Goal: Task Accomplishment & Management: Manage account settings

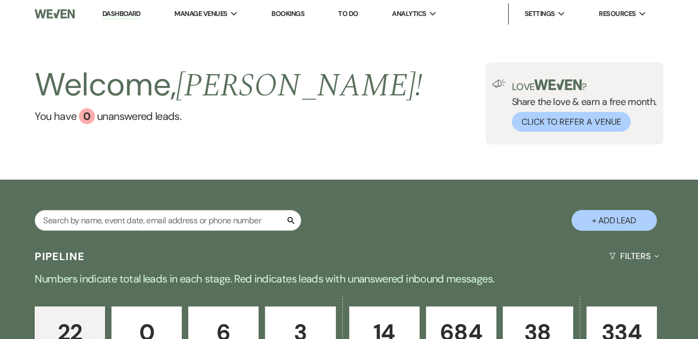
drag, startPoint x: 110, startPoint y: 14, endPoint x: 122, endPoint y: 14, distance: 11.7
click at [110, 14] on link "Dashboard" at bounding box center [121, 14] width 38 height 10
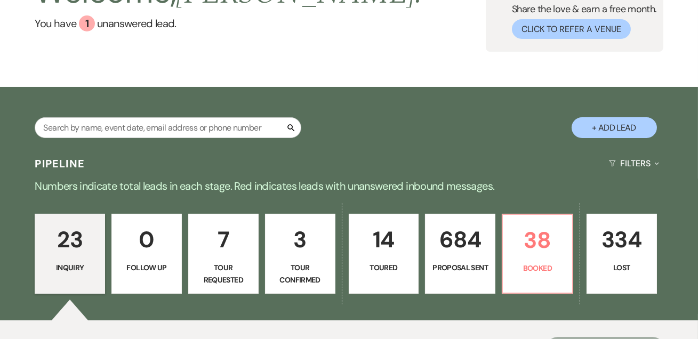
scroll to position [129, 0]
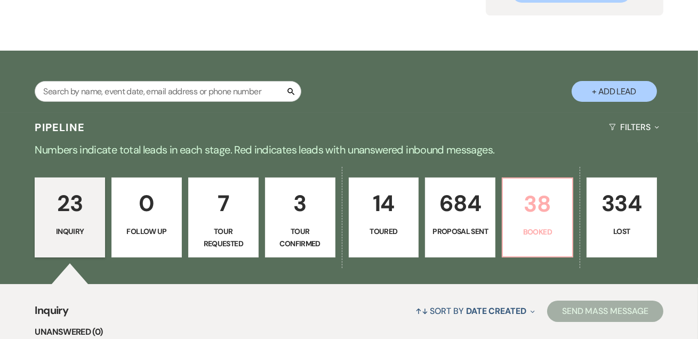
click at [542, 211] on p "38" at bounding box center [537, 204] width 56 height 36
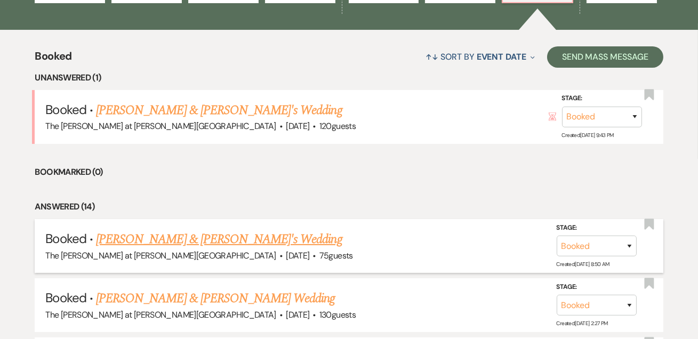
scroll to position [452, 0]
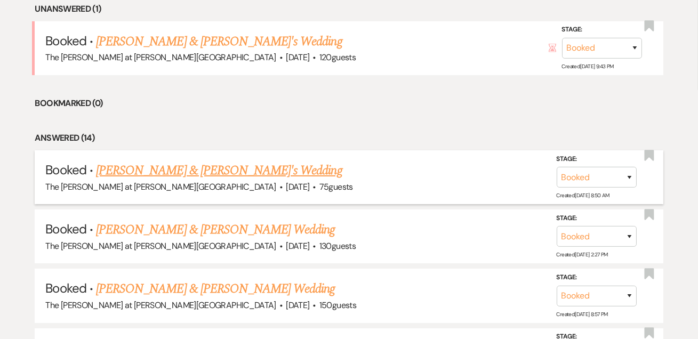
click at [197, 163] on link "[PERSON_NAME] & [PERSON_NAME]'s Wedding" at bounding box center [219, 170] width 246 height 19
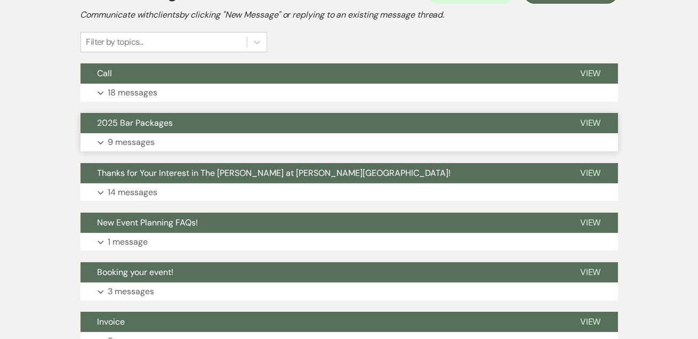
scroll to position [258, 0]
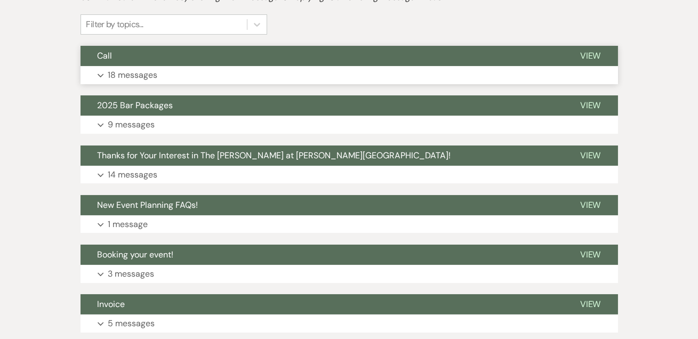
click at [123, 78] on p "18 messages" at bounding box center [133, 75] width 50 height 14
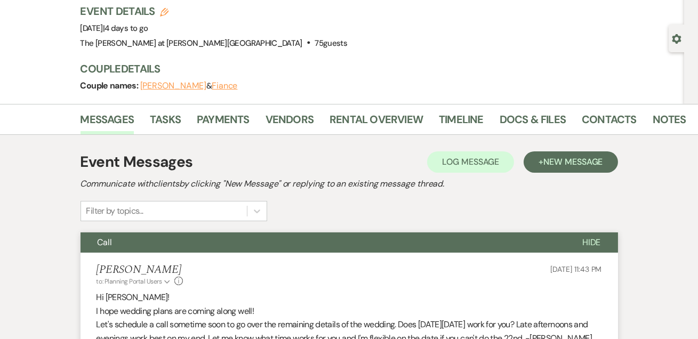
scroll to position [0, 0]
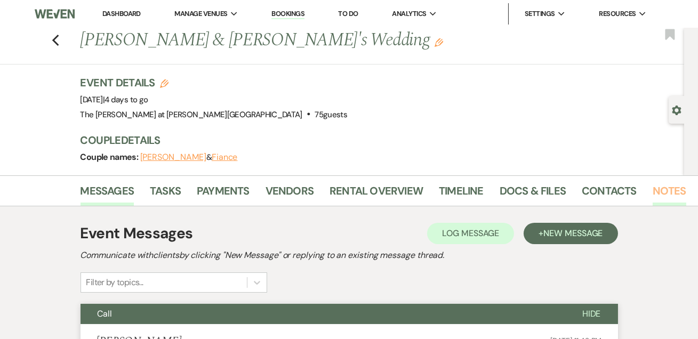
click at [671, 187] on link "Notes" at bounding box center [669, 193] width 34 height 23
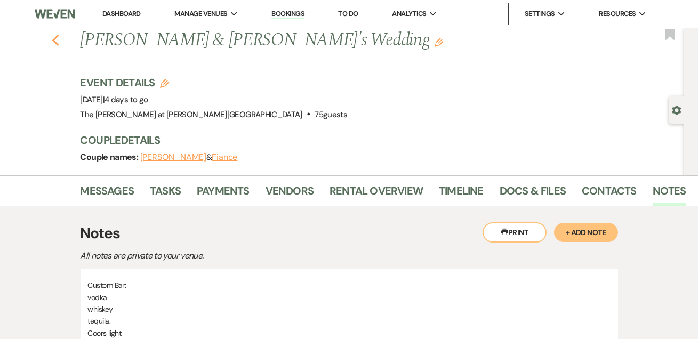
click at [60, 41] on icon "Previous" at bounding box center [56, 40] width 8 height 13
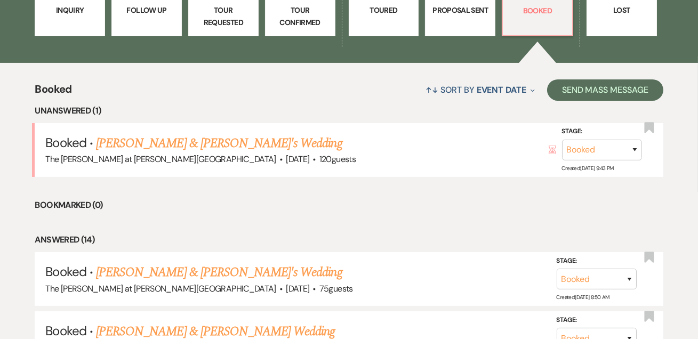
scroll to position [387, 0]
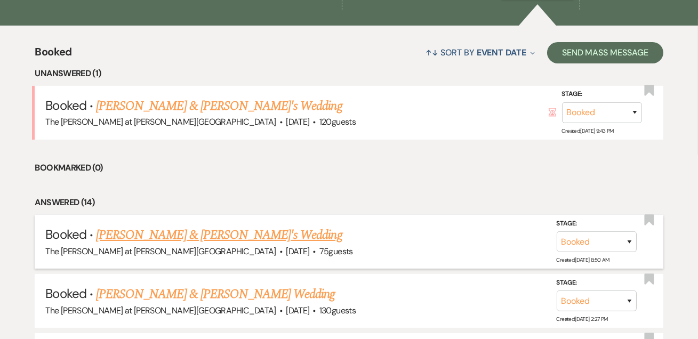
click at [205, 233] on link "[PERSON_NAME] & [PERSON_NAME]'s Wedding" at bounding box center [219, 234] width 246 height 19
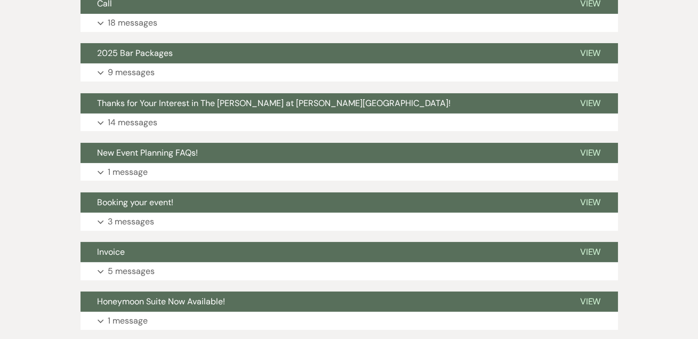
scroll to position [240, 0]
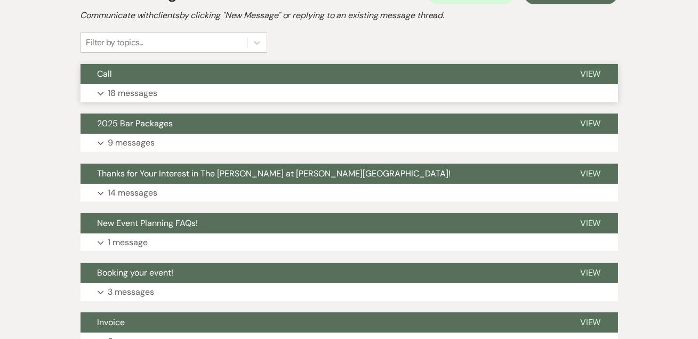
click at [119, 92] on p "18 messages" at bounding box center [133, 93] width 50 height 14
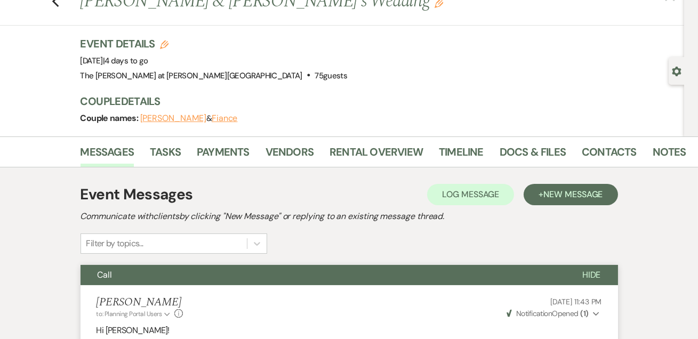
scroll to position [0, 0]
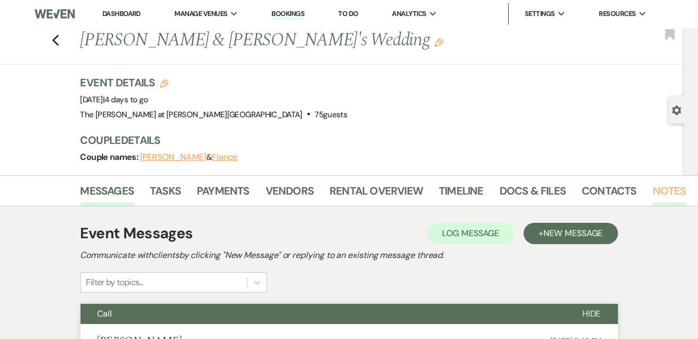
click at [663, 195] on link "Notes" at bounding box center [669, 193] width 34 height 23
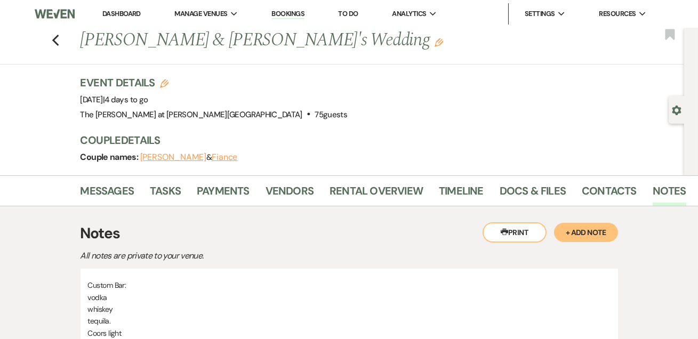
click at [120, 12] on link "Dashboard" at bounding box center [121, 13] width 38 height 9
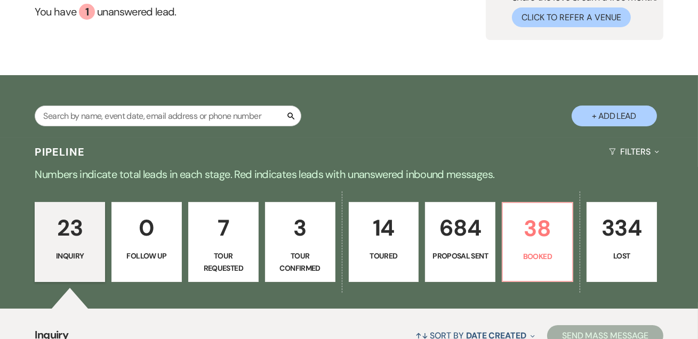
scroll to position [193, 0]
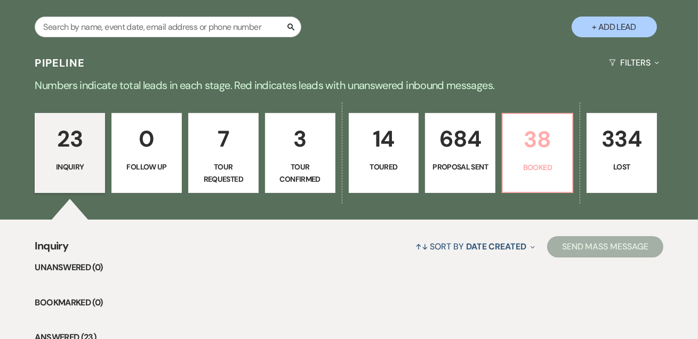
click at [553, 171] on p "Booked" at bounding box center [537, 167] width 56 height 12
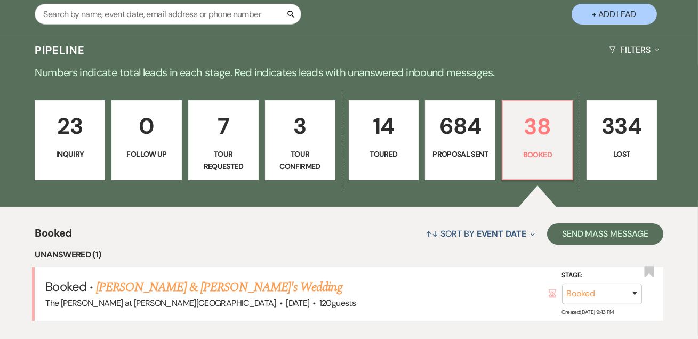
scroll to position [387, 0]
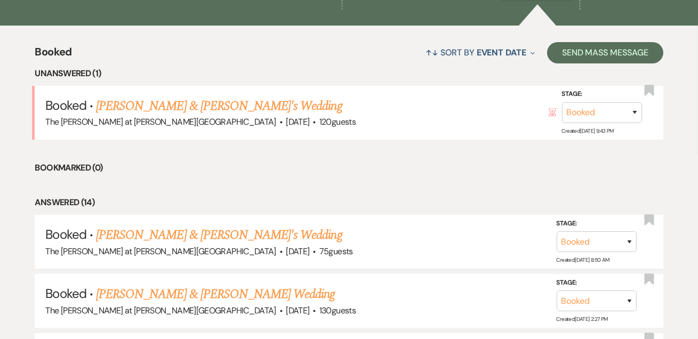
drag, startPoint x: 185, startPoint y: 107, endPoint x: 212, endPoint y: 106, distance: 26.7
click at [185, 107] on link "[PERSON_NAME] & [PERSON_NAME]'s Wedding" at bounding box center [219, 105] width 246 height 19
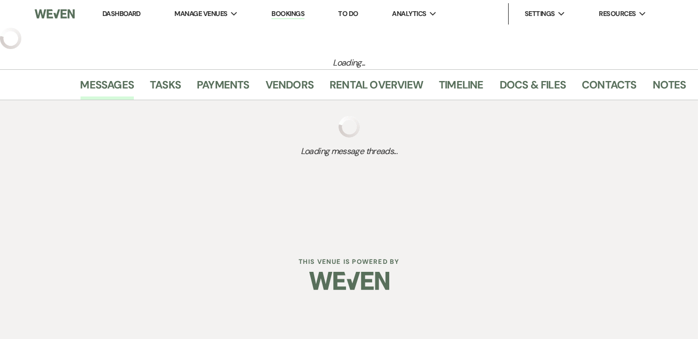
select select "5"
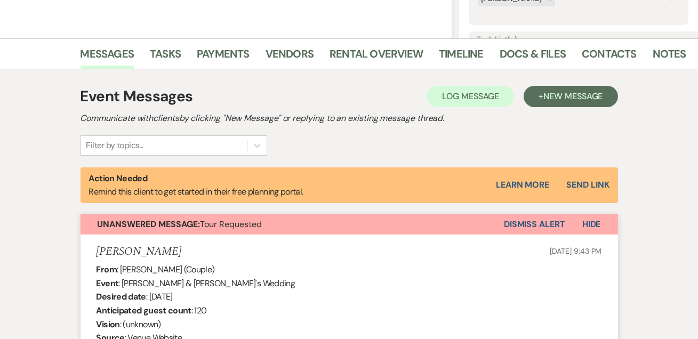
scroll to position [225, 0]
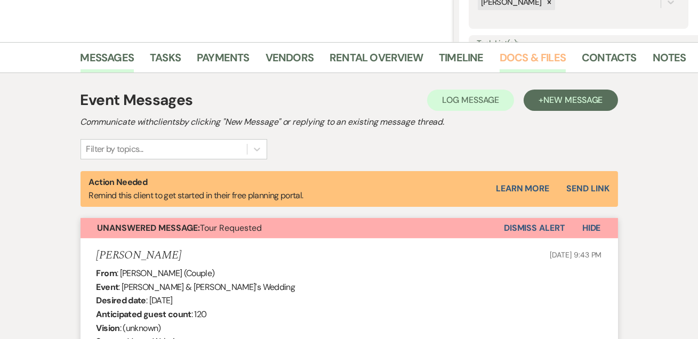
click at [505, 60] on link "Docs & Files" at bounding box center [532, 60] width 66 height 23
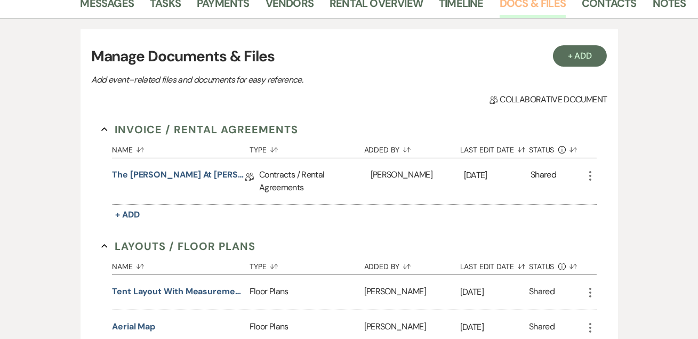
scroll to position [354, 0]
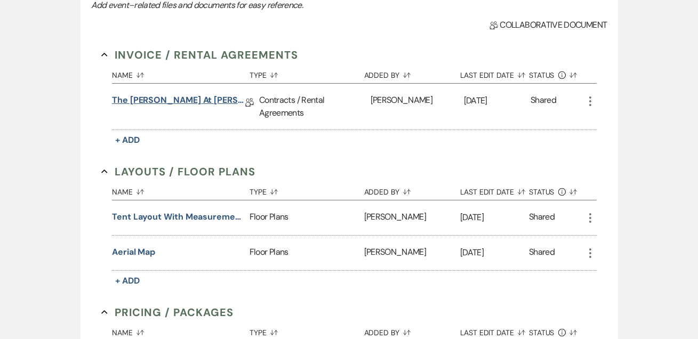
click at [172, 99] on link "The [PERSON_NAME] at [PERSON_NAME][GEOGRAPHIC_DATA] Contract" at bounding box center [178, 102] width 133 height 17
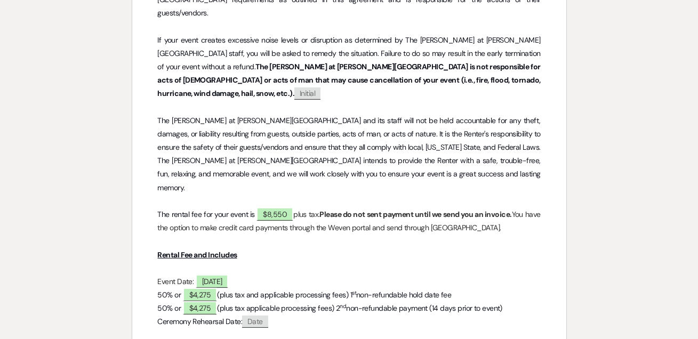
scroll to position [646, 0]
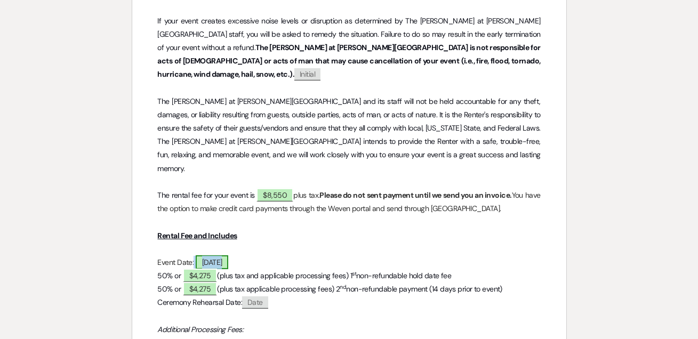
click at [220, 255] on span "[DATE]" at bounding box center [212, 262] width 33 height 14
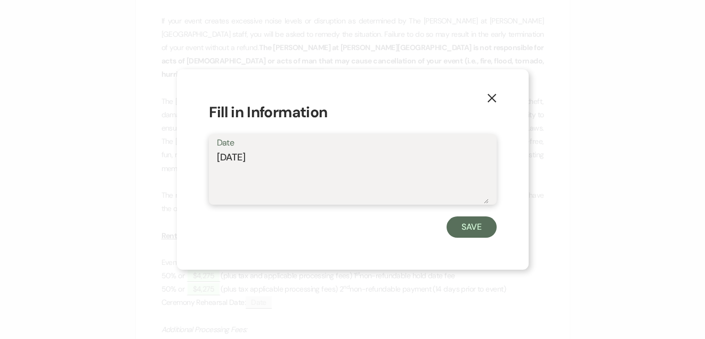
drag, startPoint x: 245, startPoint y: 155, endPoint x: 234, endPoint y: 155, distance: 10.7
click at [234, 155] on textarea "[DATE]" at bounding box center [353, 176] width 272 height 53
type textarea "[DATE]"
click at [458, 230] on button "Save" at bounding box center [472, 226] width 50 height 21
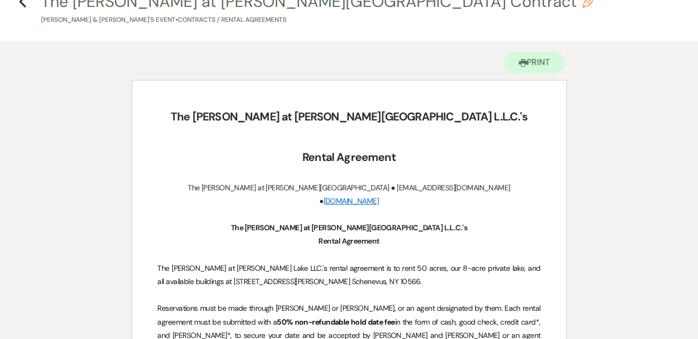
scroll to position [32, 0]
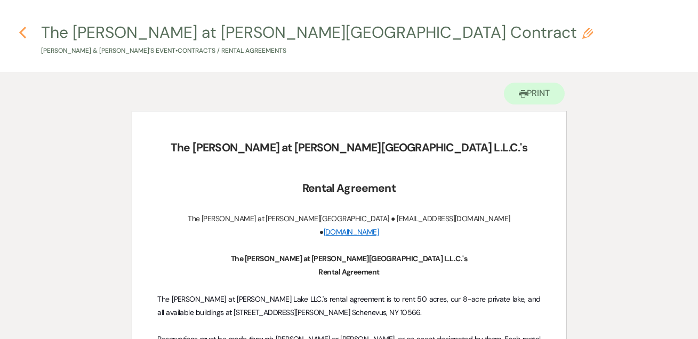
click at [22, 33] on use "button" at bounding box center [22, 33] width 7 height 12
select select "5"
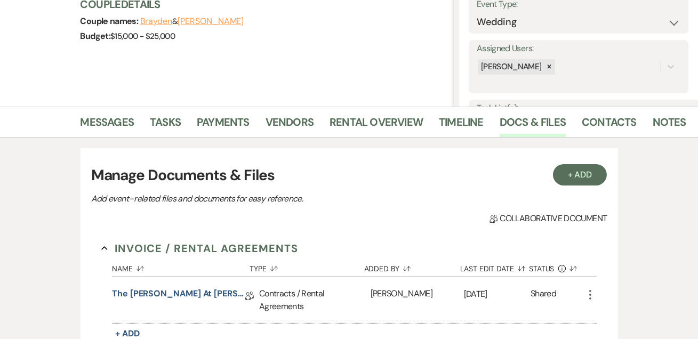
scroll to position [160, 0]
click at [113, 123] on link "Messages" at bounding box center [107, 125] width 54 height 23
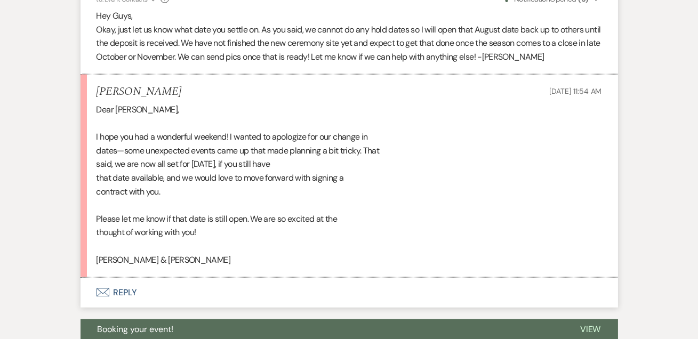
scroll to position [3251, 0]
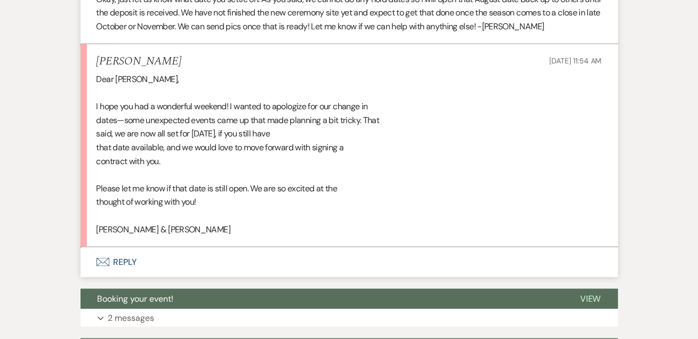
click at [124, 247] on button "Envelope Reply" at bounding box center [348, 262] width 537 height 30
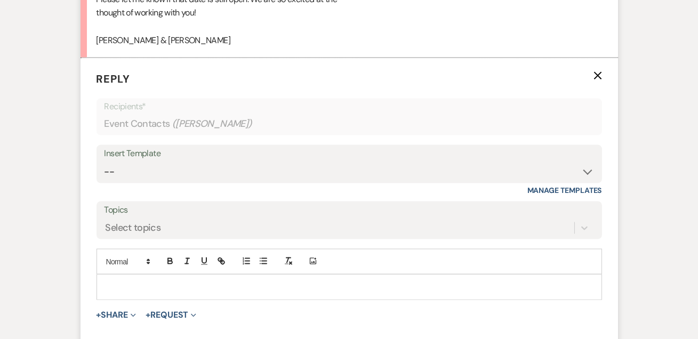
scroll to position [3441, 0]
click at [155, 274] on div at bounding box center [349, 286] width 504 height 25
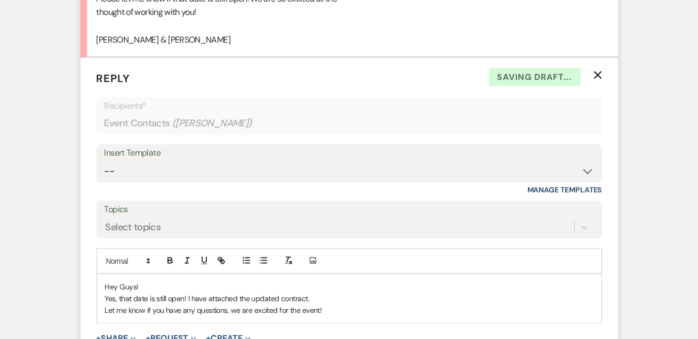
click at [324, 293] on p "Yes, that date is still open! I have attached the updated contract." at bounding box center [349, 299] width 488 height 12
click at [308, 293] on p "Yes, that date is still open! I have attached the updated contract. I will re-s…" at bounding box center [349, 299] width 488 height 12
click at [308, 293] on p "Yes, that date is still open! I have attached the updated contract. and I will …" at bounding box center [349, 299] width 488 height 12
click at [480, 293] on p "Yes, that date is still open! I have attached the updated contract, and I will …" at bounding box center [349, 299] width 488 height 12
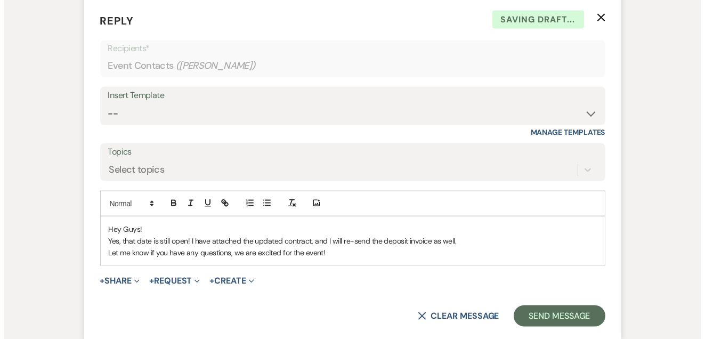
scroll to position [3634, 0]
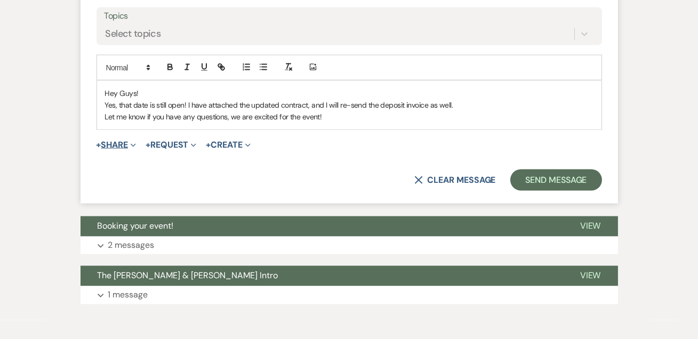
click at [131, 139] on span "Expand" at bounding box center [132, 144] width 8 height 11
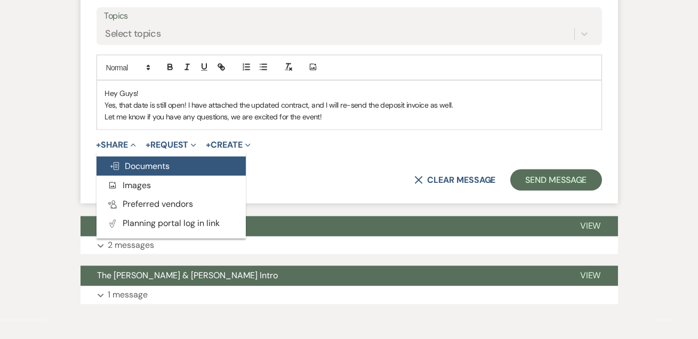
click at [129, 160] on span "Doc Upload Documents" at bounding box center [139, 165] width 61 height 11
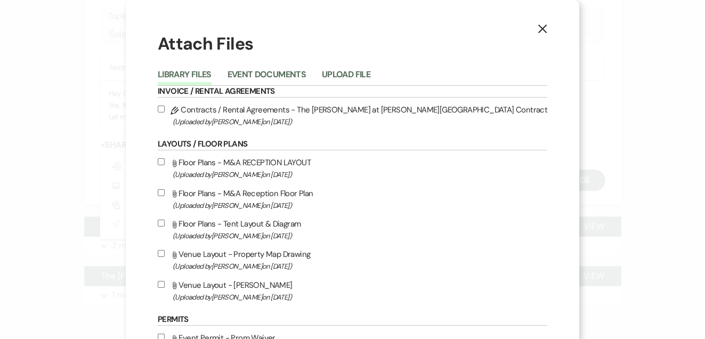
click at [292, 110] on label "Pencil Contracts / Rental Agreements - The [PERSON_NAME] at [PERSON_NAME][GEOGR…" at bounding box center [353, 115] width 390 height 25
click at [165, 110] on input "Pencil Contracts / Rental Agreements - The [PERSON_NAME] at [PERSON_NAME][GEOGR…" at bounding box center [161, 109] width 7 height 7
checkbox input "true"
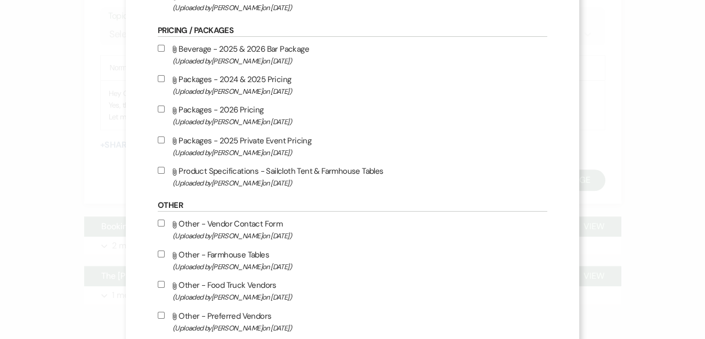
scroll to position [400, 0]
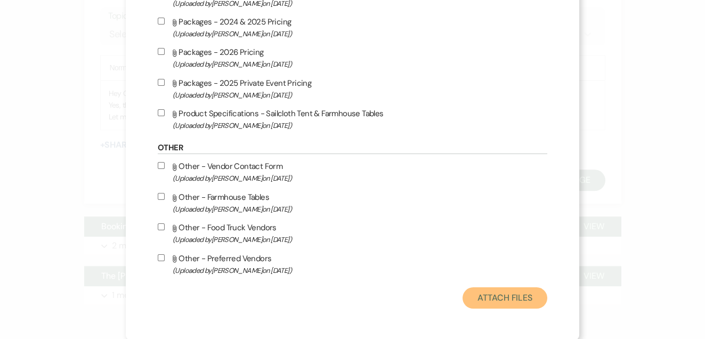
click at [463, 292] on button "Attach Files" at bounding box center [505, 297] width 85 height 21
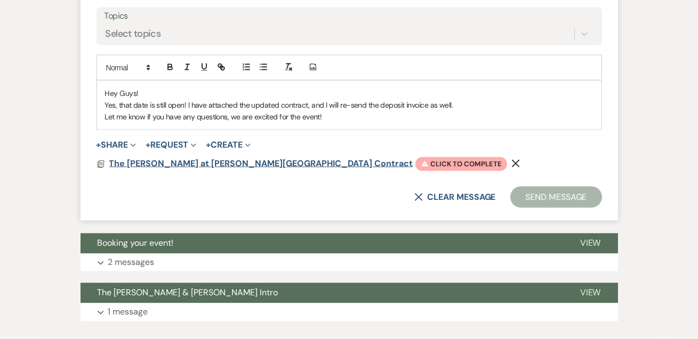
click at [245, 158] on span "The [PERSON_NAME] at [PERSON_NAME][GEOGRAPHIC_DATA] Contract" at bounding box center [261, 163] width 304 height 11
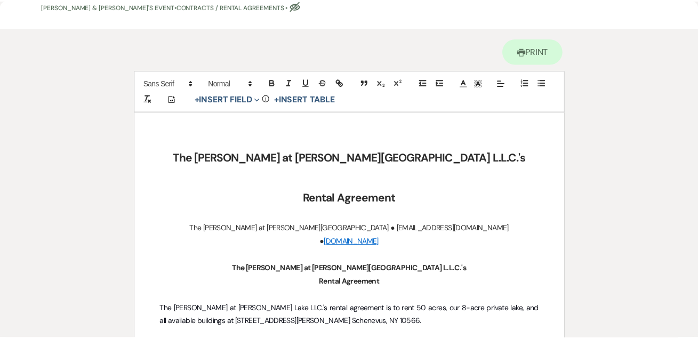
scroll to position [0, 0]
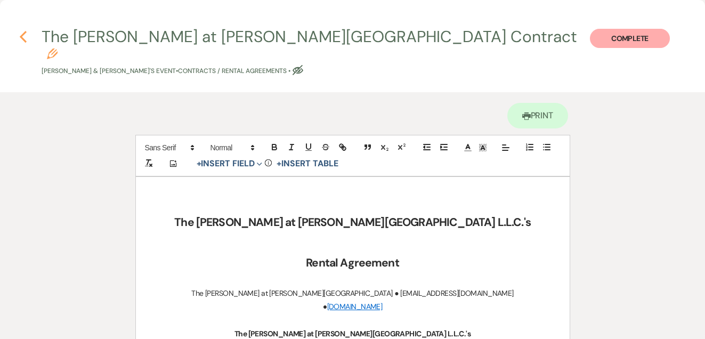
click at [22, 33] on icon "Previous" at bounding box center [23, 36] width 8 height 13
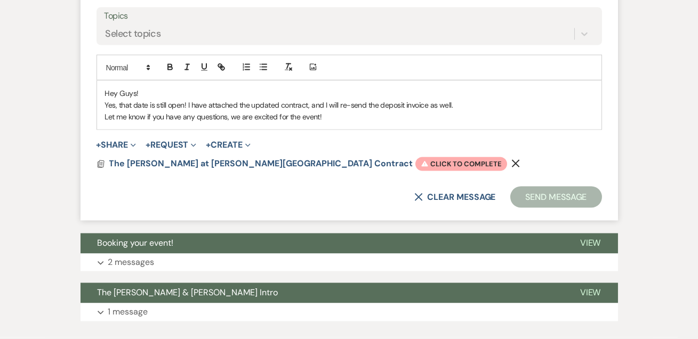
click at [511, 159] on icon "Remove" at bounding box center [515, 163] width 9 height 9
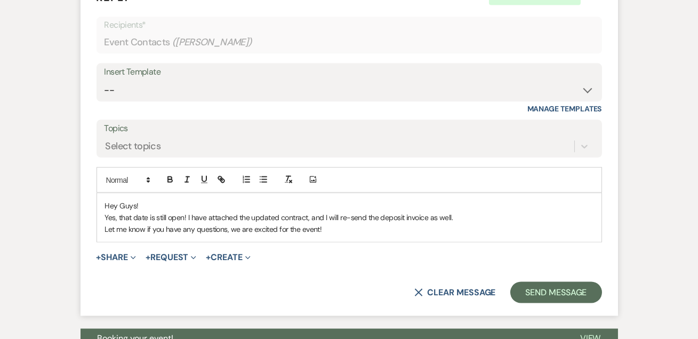
scroll to position [3505, 0]
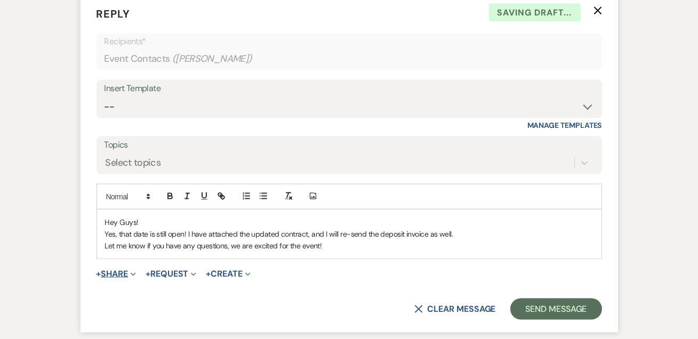
click at [135, 273] on use "button" at bounding box center [133, 274] width 5 height 3
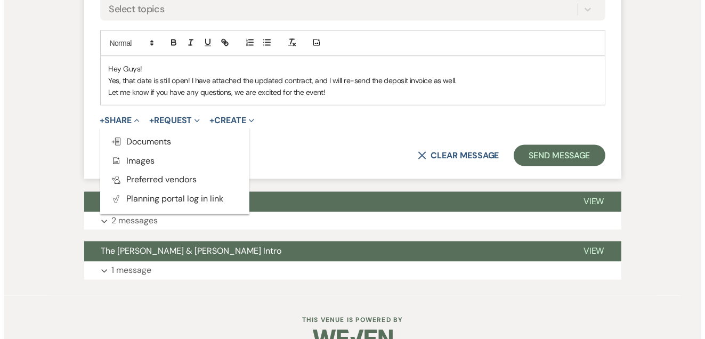
scroll to position [3665, 0]
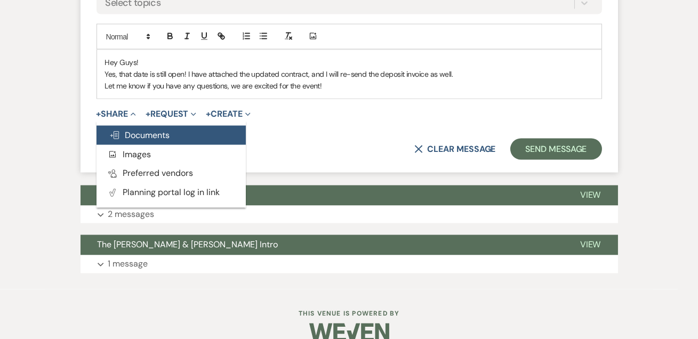
click at [147, 126] on button "Doc Upload Documents" at bounding box center [170, 135] width 149 height 19
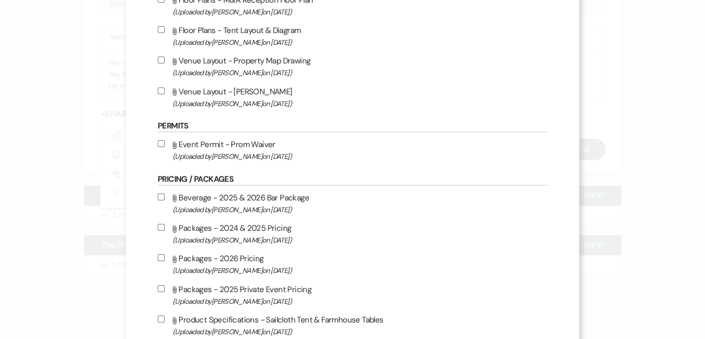
scroll to position [0, 0]
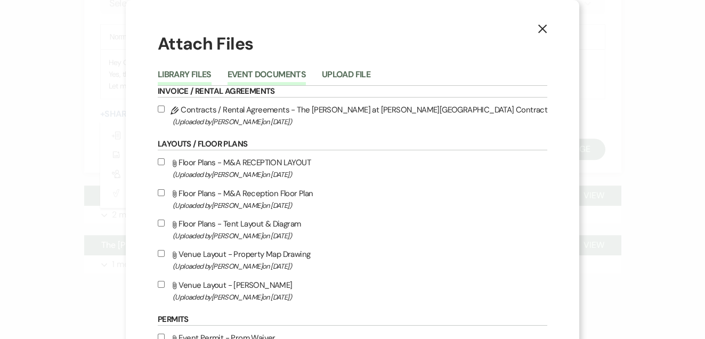
click at [306, 71] on button "Event Documents" at bounding box center [267, 77] width 78 height 15
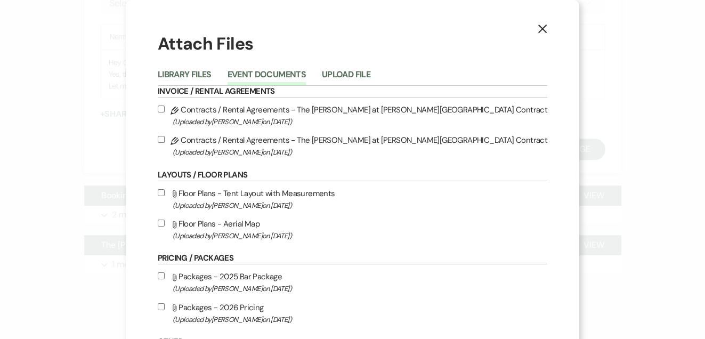
click at [165, 136] on input "Pencil Contracts / Rental Agreements - The [PERSON_NAME] at [PERSON_NAME][GEOGR…" at bounding box center [161, 139] width 7 height 7
checkbox input "true"
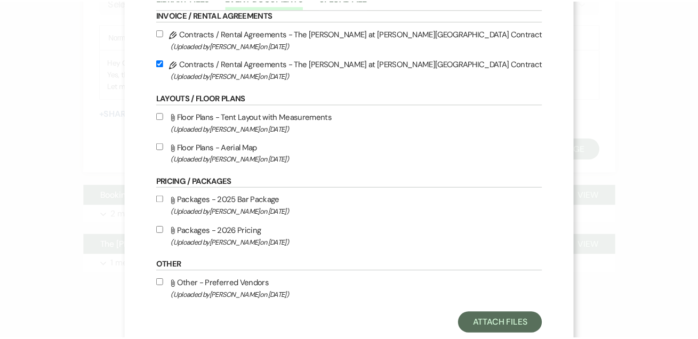
scroll to position [102, 0]
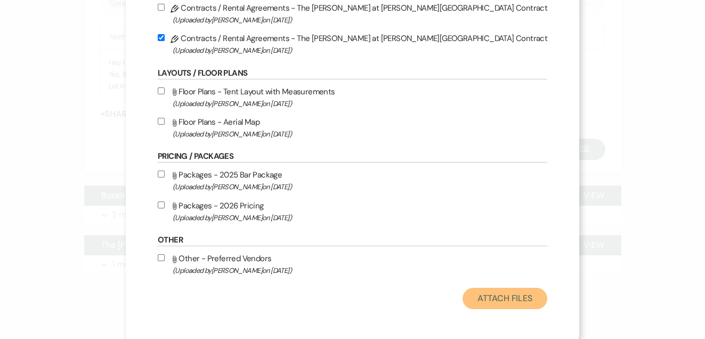
click at [463, 292] on button "Attach Files" at bounding box center [505, 298] width 85 height 21
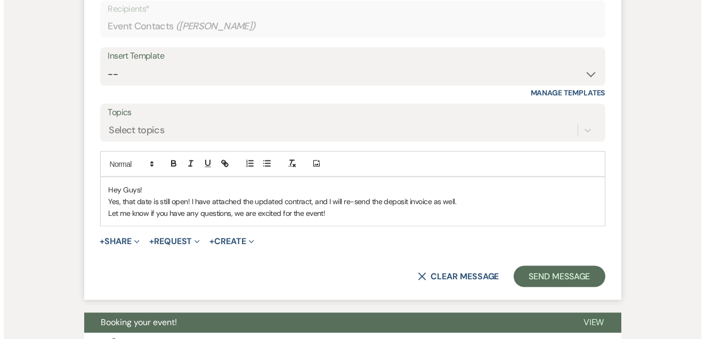
scroll to position [3536, 0]
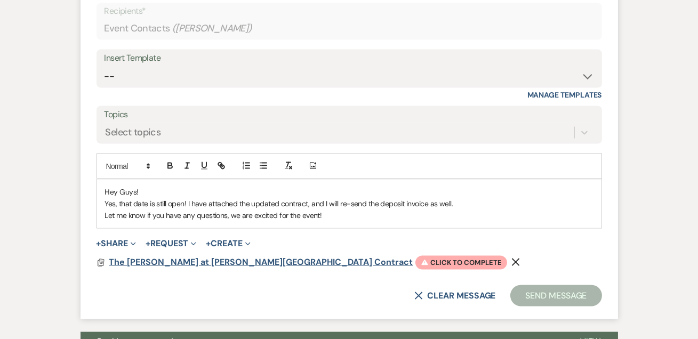
click at [190, 256] on span "The [PERSON_NAME] at [PERSON_NAME][GEOGRAPHIC_DATA] Contract" at bounding box center [261, 261] width 304 height 11
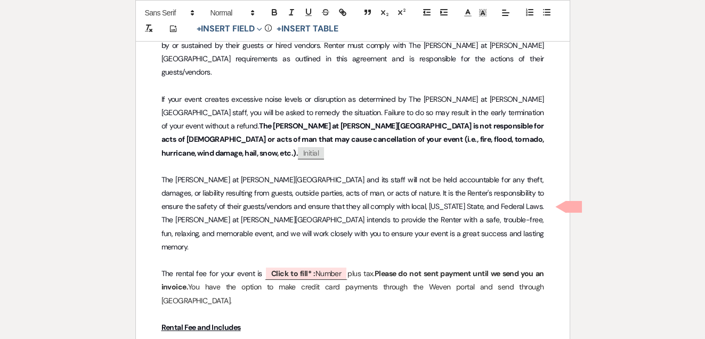
scroll to position [646, 0]
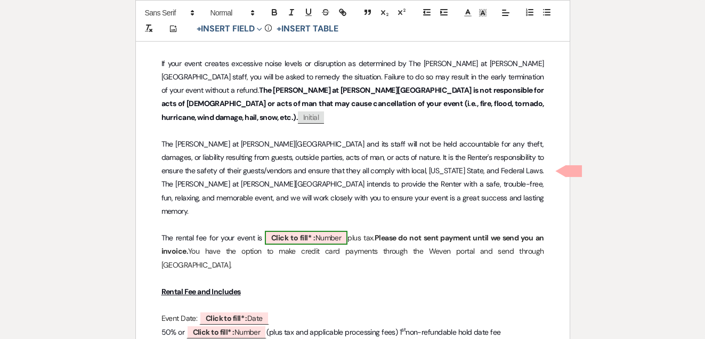
click at [283, 233] on b "Click to fill* :" at bounding box center [293, 238] width 44 height 10
select select "owner"
select select "Number"
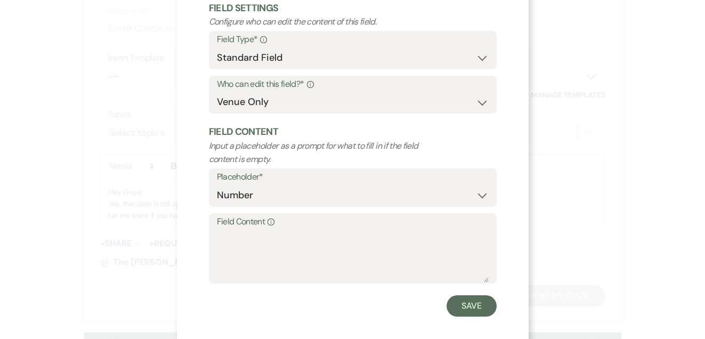
scroll to position [74, 0]
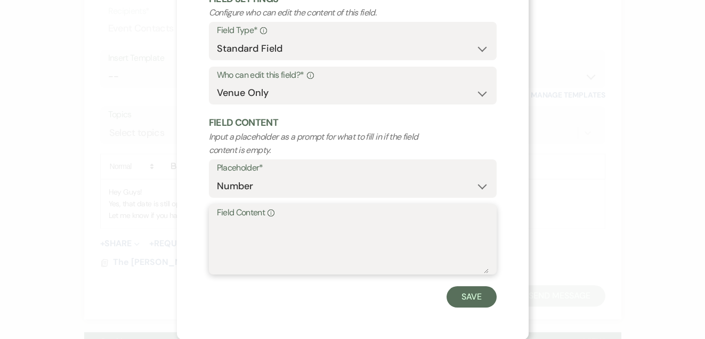
click at [271, 224] on textarea "Field Content Info" at bounding box center [353, 246] width 272 height 53
type textarea "$8,550"
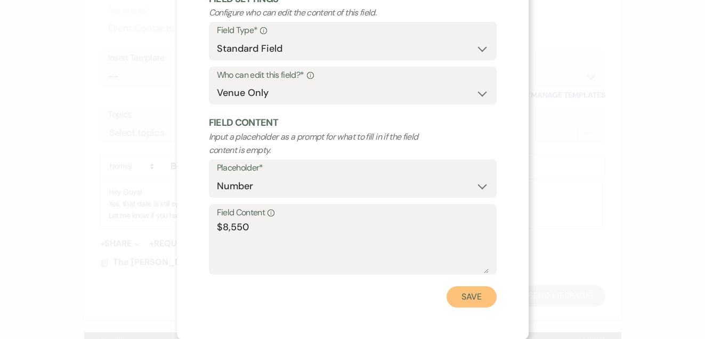
click at [458, 294] on button "Save" at bounding box center [472, 296] width 50 height 21
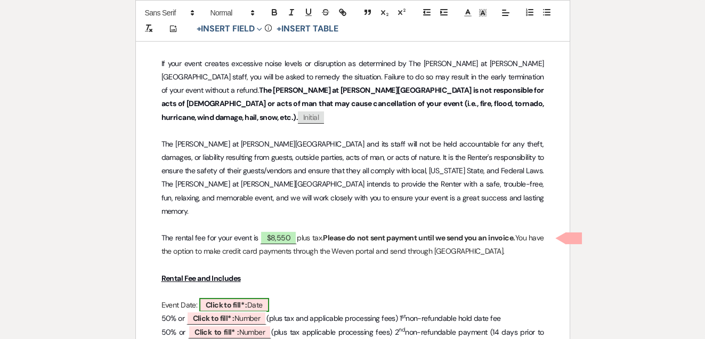
click at [222, 300] on b "Click to fill* :" at bounding box center [227, 305] width 42 height 10
select select "owner"
select select "Date"
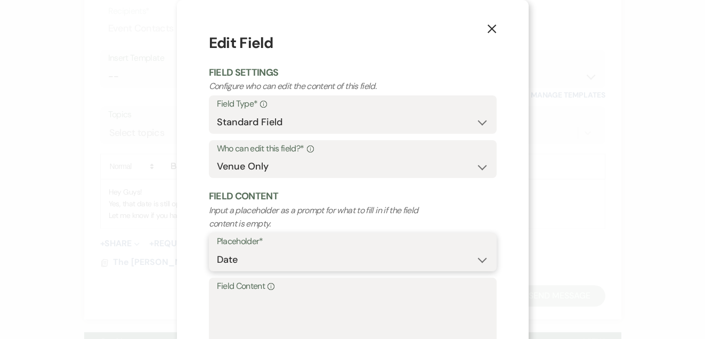
click at [259, 263] on select "Custom Placeholder Date Time Name Location Venue Name Type Number Budget Addres…" at bounding box center [353, 259] width 272 height 21
click at [217, 249] on select "Custom Placeholder Date Time Name Location Venue Name Type Number Budget Addres…" at bounding box center [353, 259] width 272 height 21
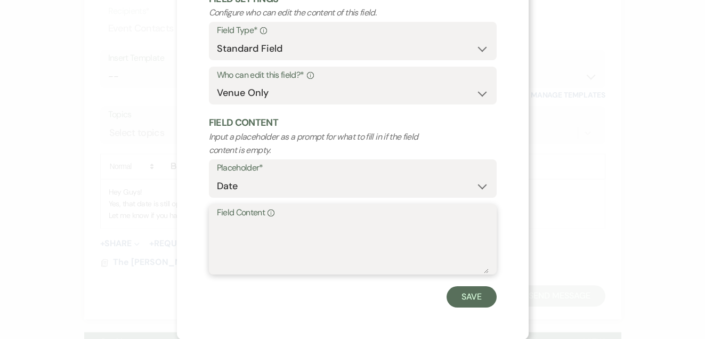
click at [237, 224] on textarea "Field Content Info" at bounding box center [353, 246] width 272 height 53
type textarea "[DATE]"
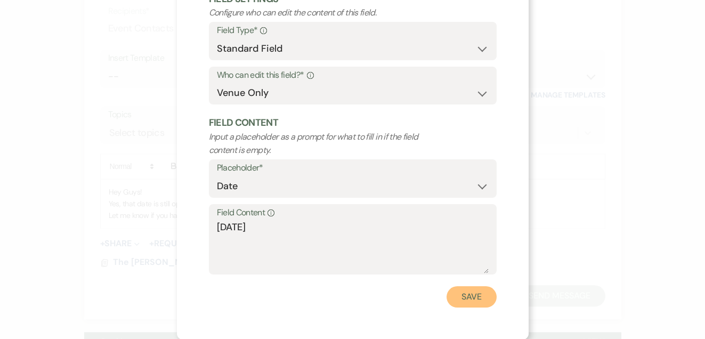
click at [473, 293] on button "Save" at bounding box center [472, 296] width 50 height 21
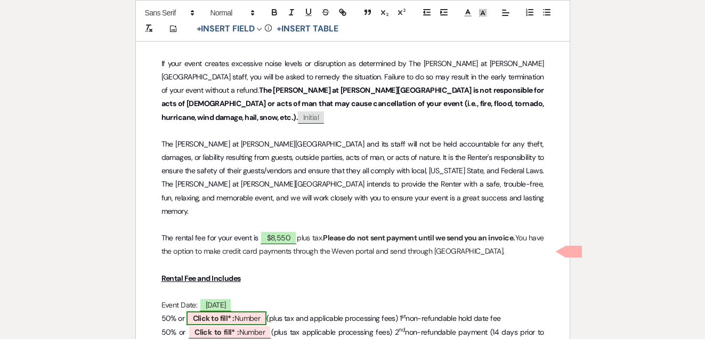
drag, startPoint x: 293, startPoint y: 290, endPoint x: 248, endPoint y: 237, distance: 70.0
click at [233, 313] on b "Click to fill* :" at bounding box center [214, 318] width 42 height 10
select select "owner"
select select "Number"
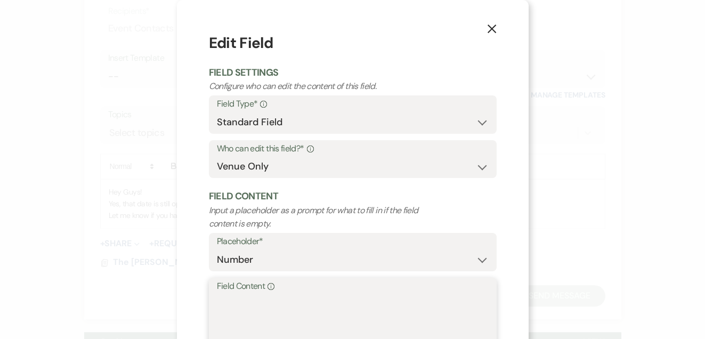
click at [260, 304] on textarea "Field Content Info" at bounding box center [353, 320] width 272 height 53
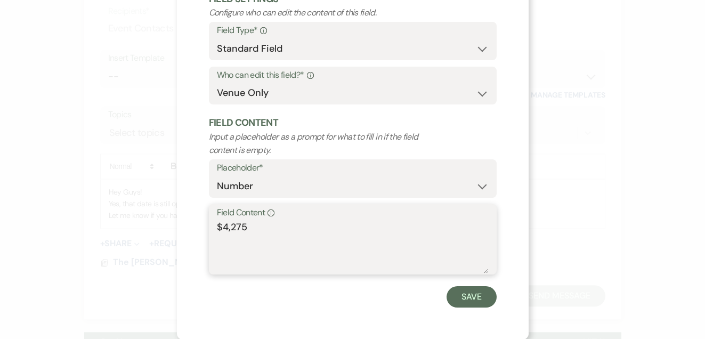
drag, startPoint x: 271, startPoint y: 223, endPoint x: 185, endPoint y: 219, distance: 85.9
click at [185, 219] on div "X Edit Field Field Settings Configure who can edit the content of this field. F…" at bounding box center [353, 132] width 352 height 413
type textarea "$4,275"
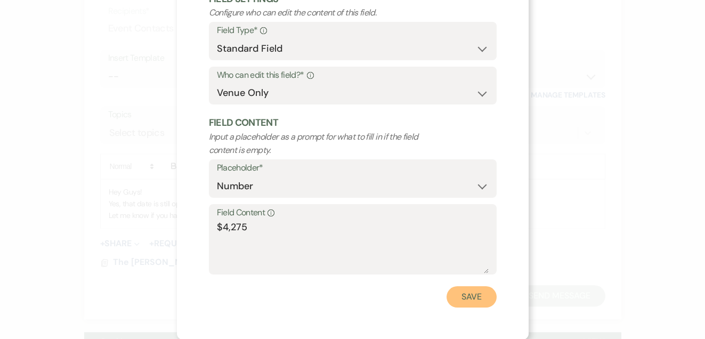
drag, startPoint x: 458, startPoint y: 290, endPoint x: 327, endPoint y: 221, distance: 148.8
click at [458, 290] on button "Save" at bounding box center [472, 296] width 50 height 21
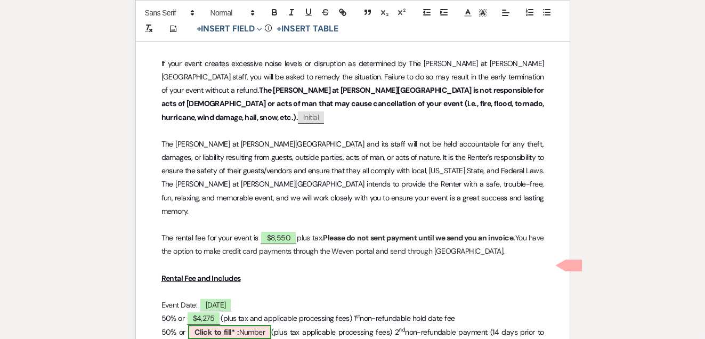
click at [222, 327] on b "Click to fill* :" at bounding box center [217, 332] width 44 height 10
select select "owner"
select select "Number"
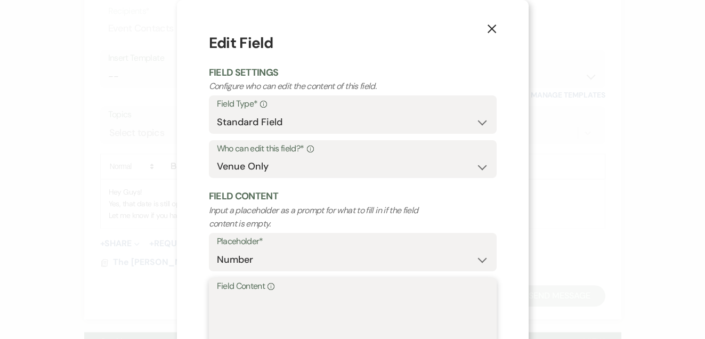
click at [280, 298] on textarea "Field Content Info" at bounding box center [353, 320] width 272 height 53
paste textarea "$4,275"
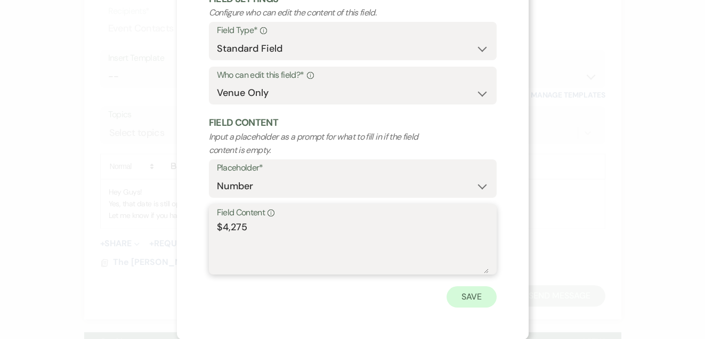
type textarea "$4,275"
drag, startPoint x: 473, startPoint y: 302, endPoint x: 377, endPoint y: 230, distance: 119.6
click at [470, 296] on button "Save" at bounding box center [472, 296] width 50 height 21
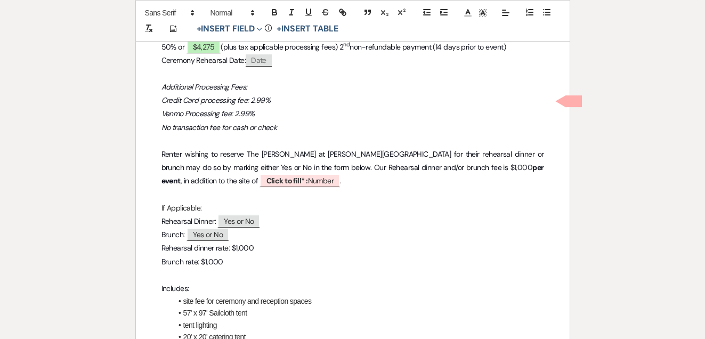
scroll to position [904, 0]
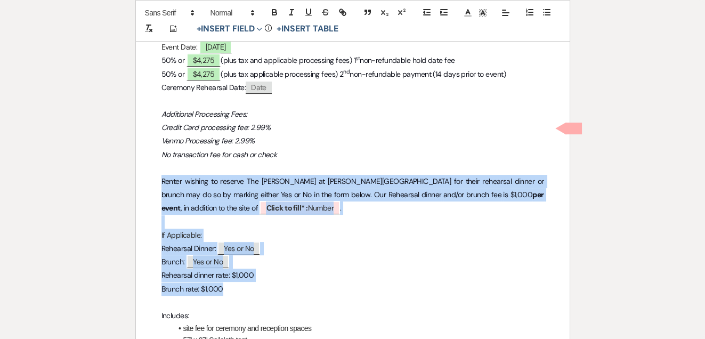
drag, startPoint x: 225, startPoint y: 201, endPoint x: 160, endPoint y: 96, distance: 123.8
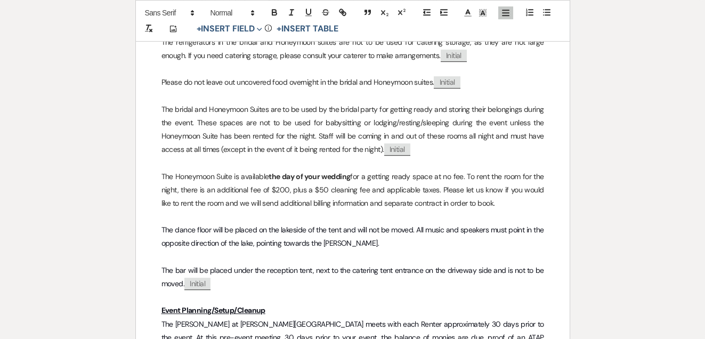
scroll to position [2039, 0]
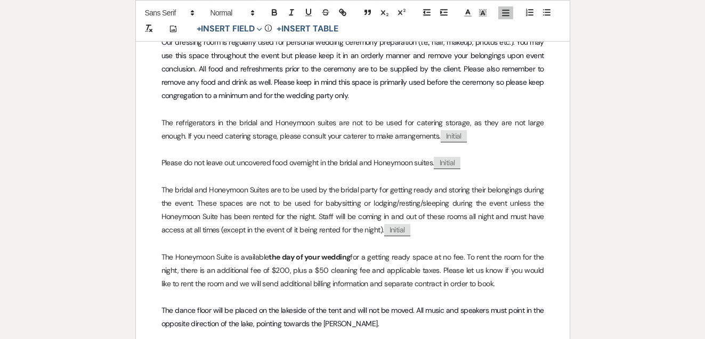
click at [112, 141] on div "Printer Print Add Photo + Insert Field Expand Standard Field Smart Field Signat…" at bounding box center [352, 324] width 705 height 4572
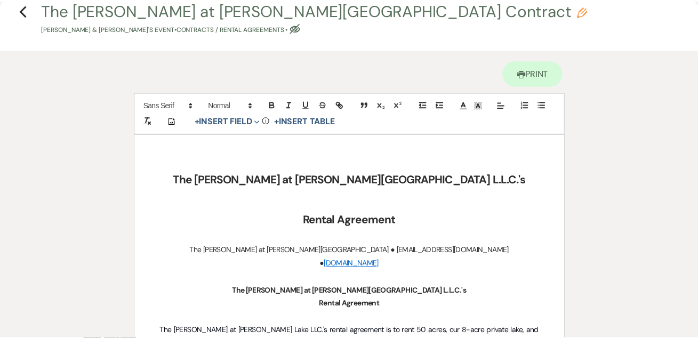
scroll to position [0, 0]
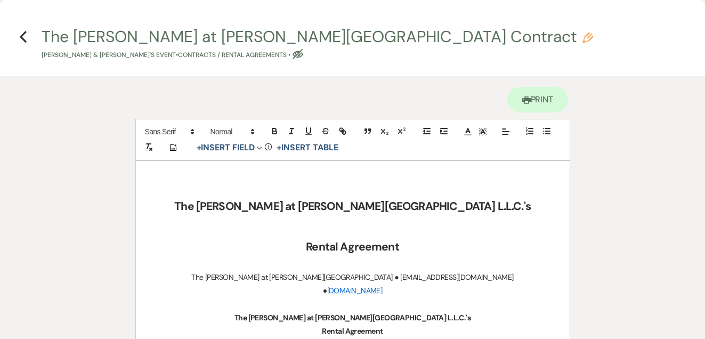
click at [293, 52] on use "button" at bounding box center [298, 54] width 11 height 10
select select "10"
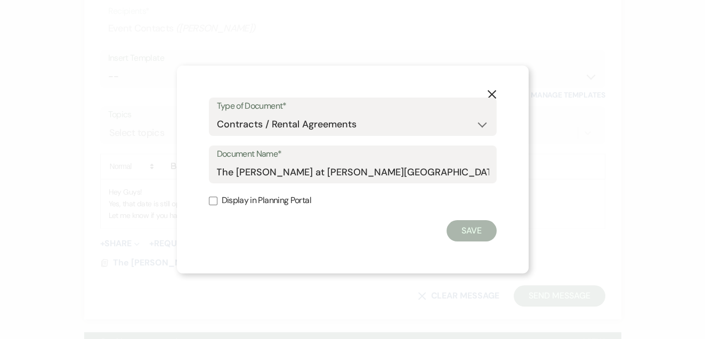
drag, startPoint x: 212, startPoint y: 203, endPoint x: 316, endPoint y: 227, distance: 106.3
click at [220, 204] on label "Display in Planning Portal" at bounding box center [353, 200] width 288 height 15
click at [217, 204] on input "Display in Planning Portal" at bounding box center [213, 201] width 9 height 9
checkbox input "true"
click at [467, 229] on button "Save" at bounding box center [472, 230] width 50 height 21
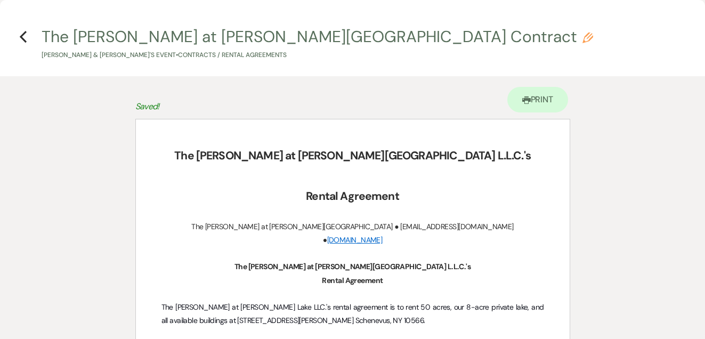
drag, startPoint x: 25, startPoint y: 36, endPoint x: 213, endPoint y: 69, distance: 191.0
click at [29, 37] on h4 "Previous The [PERSON_NAME] at [PERSON_NAME][GEOGRAPHIC_DATA] Contract Pencil [P…" at bounding box center [352, 43] width 705 height 35
drag, startPoint x: 23, startPoint y: 38, endPoint x: 180, endPoint y: 75, distance: 160.6
click at [24, 38] on icon "Previous" at bounding box center [23, 36] width 8 height 13
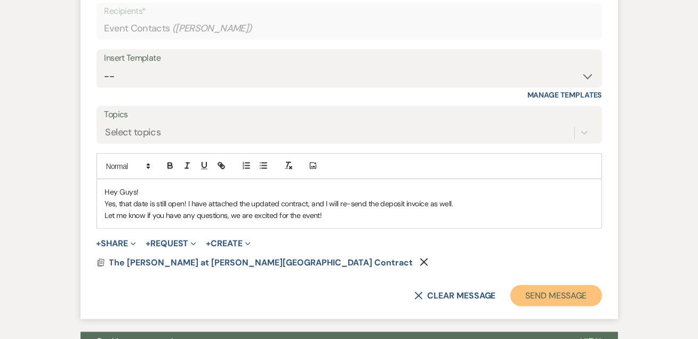
click at [529, 285] on button "Send Message" at bounding box center [555, 295] width 91 height 21
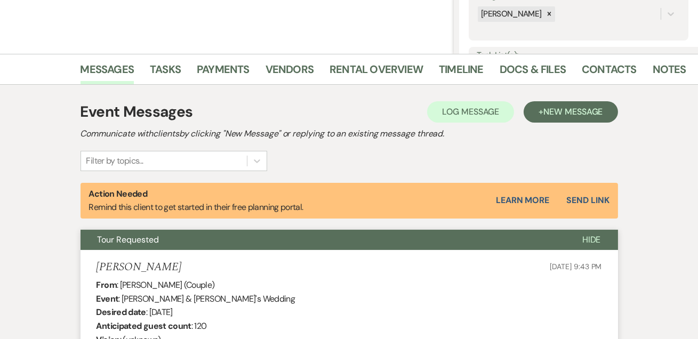
scroll to position [192, 0]
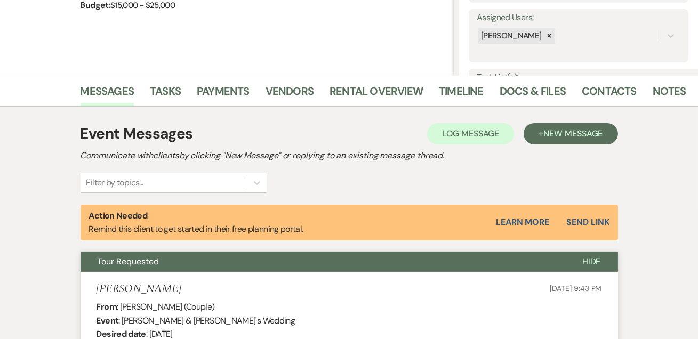
click at [584, 231] on div "Action Needed Remind this client to get started in their free planning portal. …" at bounding box center [348, 223] width 537 height 36
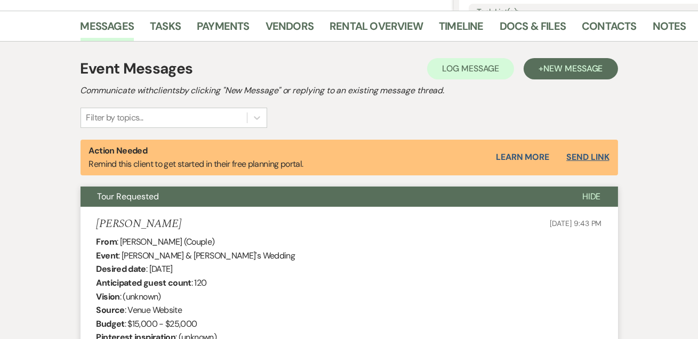
scroll to position [321, 0]
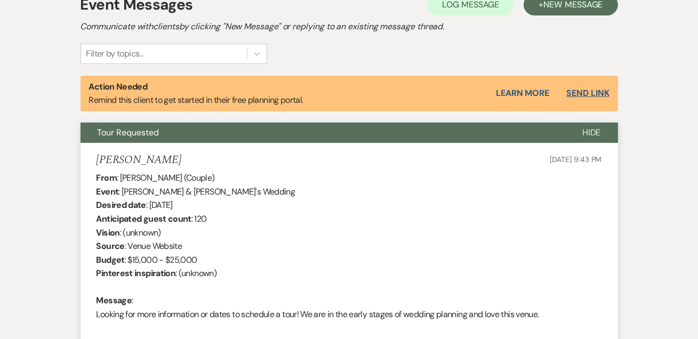
click at [590, 90] on button "Send Link" at bounding box center [587, 93] width 43 height 9
select select "14"
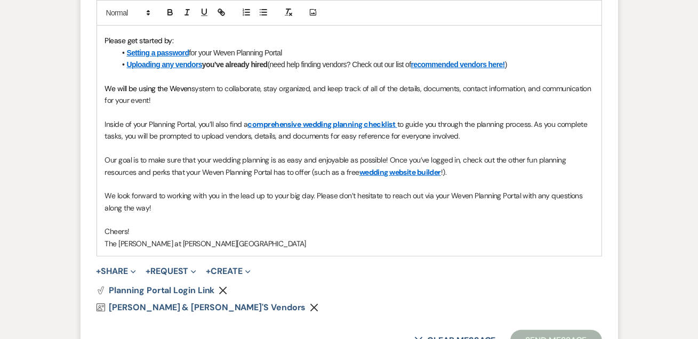
scroll to position [723, 0]
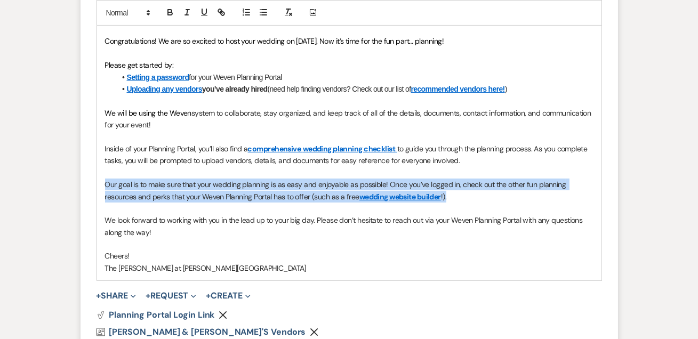
drag, startPoint x: 452, startPoint y: 194, endPoint x: 87, endPoint y: 179, distance: 365.4
click at [87, 179] on form "New Message X Draft Recipients* Event Contacts ( [PERSON_NAME] ) Insert Templat…" at bounding box center [348, 64] width 537 height 648
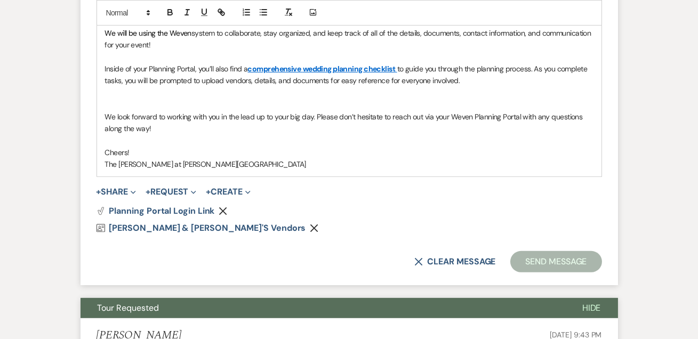
scroll to position [917, 0]
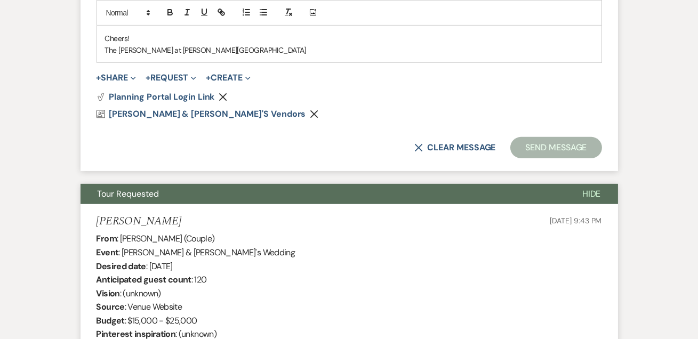
click at [411, 107] on div "Plan Portal Link Planning Portal Login Link Remove Vendor List [PERSON_NAME] & …" at bounding box center [348, 106] width 505 height 26
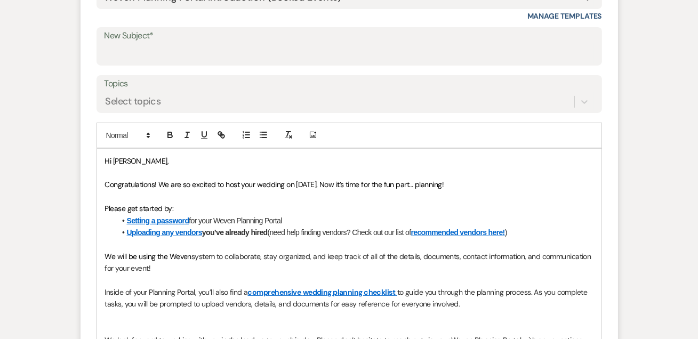
scroll to position [465, 0]
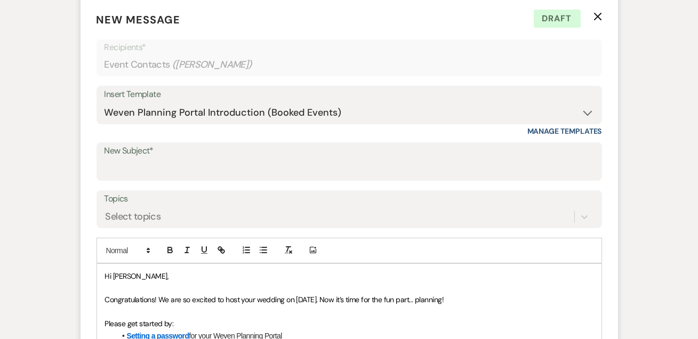
click at [179, 155] on label "New Subject*" at bounding box center [348, 150] width 489 height 15
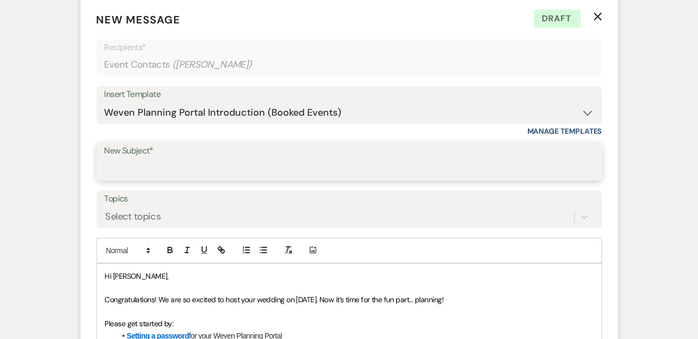
click at [179, 159] on input "New Subject*" at bounding box center [348, 169] width 489 height 21
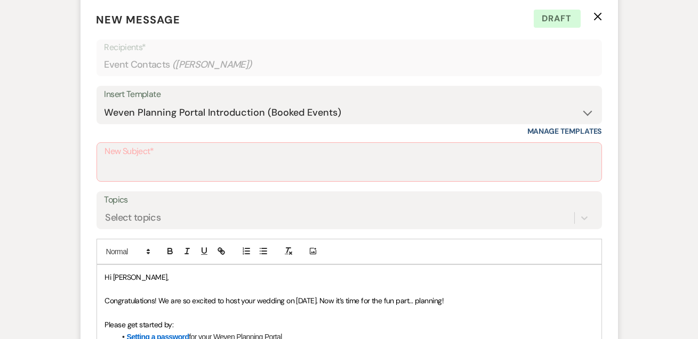
drag, startPoint x: 101, startPoint y: 114, endPoint x: 221, endPoint y: 117, distance: 120.0
click at [221, 117] on div "Insert Template -- Weven Planning Portal Introduction (Booked Events) Tour Requ…" at bounding box center [348, 105] width 505 height 38
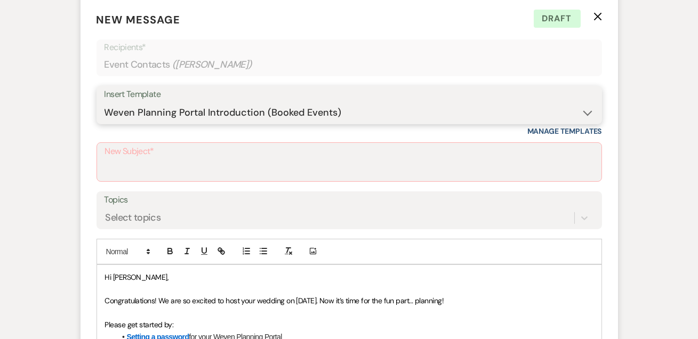
drag, startPoint x: 105, startPoint y: 111, endPoint x: 175, endPoint y: 111, distance: 70.4
click at [171, 111] on select "-- Weven Planning Portal Introduction (Booked Events) Tour Request Response Fol…" at bounding box center [348, 112] width 489 height 21
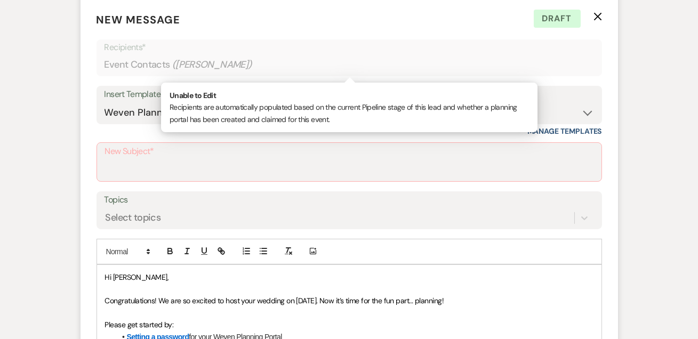
click at [231, 69] on div "Event Contacts ( [PERSON_NAME] )" at bounding box center [348, 64] width 489 height 21
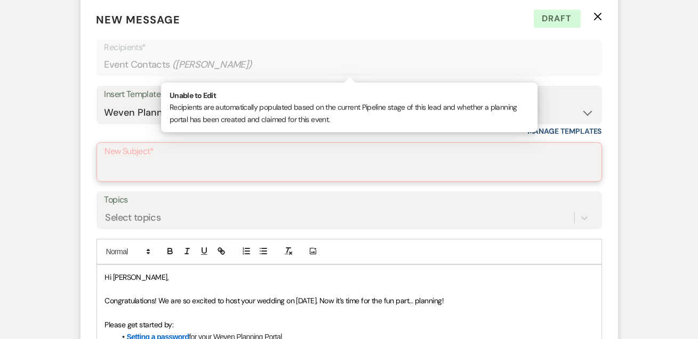
click at [172, 168] on input "New Subject*" at bounding box center [349, 169] width 488 height 21
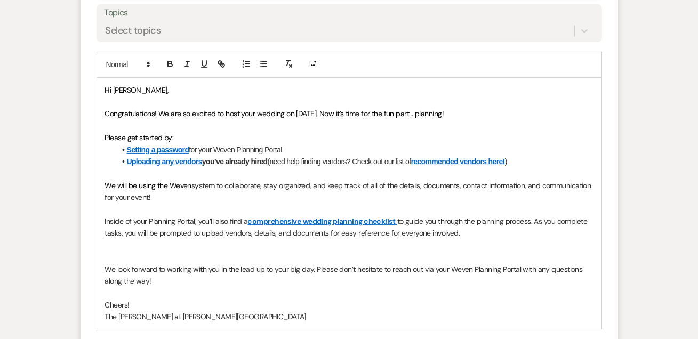
scroll to position [723, 0]
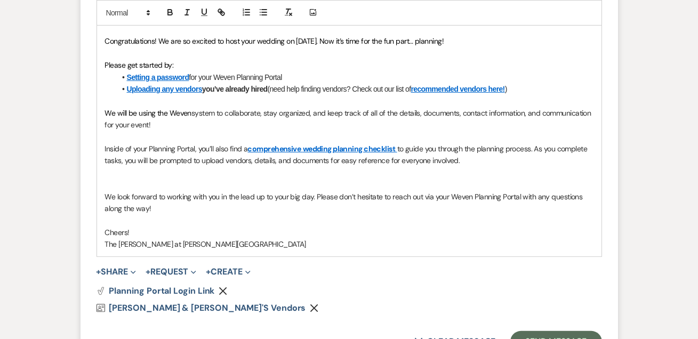
type input "Planning Portal Intro"
click at [160, 122] on p "We will be using the Weven system to collaborate, stay organized, and keep trac…" at bounding box center [349, 119] width 488 height 24
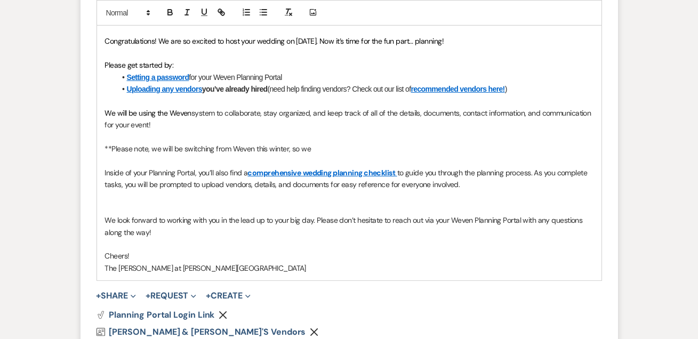
click at [254, 144] on span "**Please note, we will be switching from Weven this winter, so we" at bounding box center [208, 149] width 206 height 10
click at [362, 147] on p "**Please note, we will be switching from Weven to another CRM this winter, so we" at bounding box center [349, 149] width 488 height 12
click at [453, 146] on p "**Please note, we will be switching from Weven to another CRM this winter, so w…" at bounding box center [349, 149] width 488 height 12
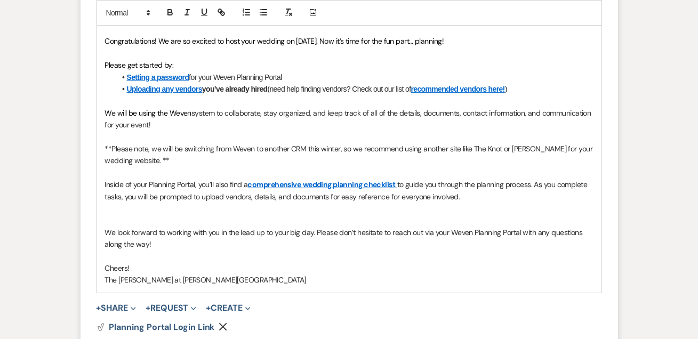
click at [155, 158] on p "**Please note, we will be switching from Weven to another CRM this winter, so w…" at bounding box center [349, 155] width 488 height 24
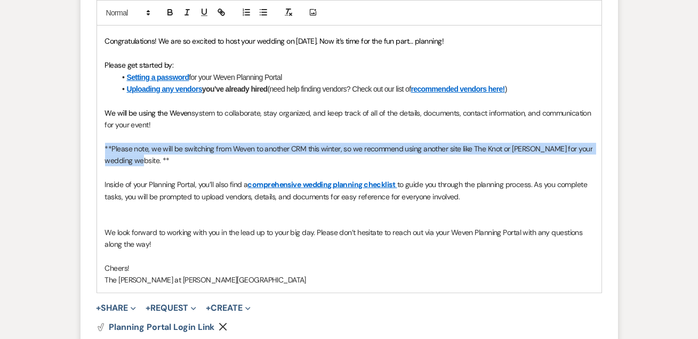
drag, startPoint x: 150, startPoint y: 160, endPoint x: 154, endPoint y: 48, distance: 112.0
click at [103, 142] on div "Hi [PERSON_NAME], Congratulations! We are so excited to host your wedding on [D…" at bounding box center [349, 148] width 504 height 287
click at [168, 18] on button "button" at bounding box center [170, 12] width 15 height 13
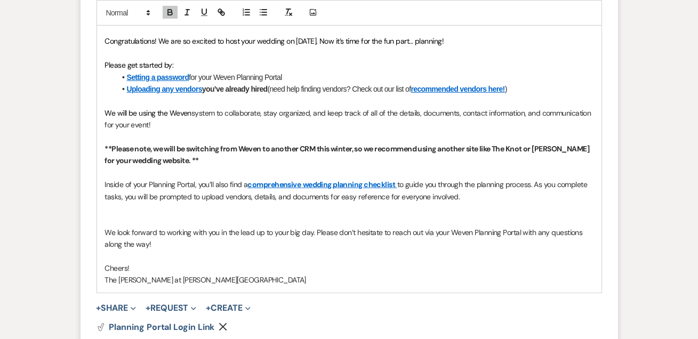
click at [254, 167] on p at bounding box center [349, 173] width 488 height 12
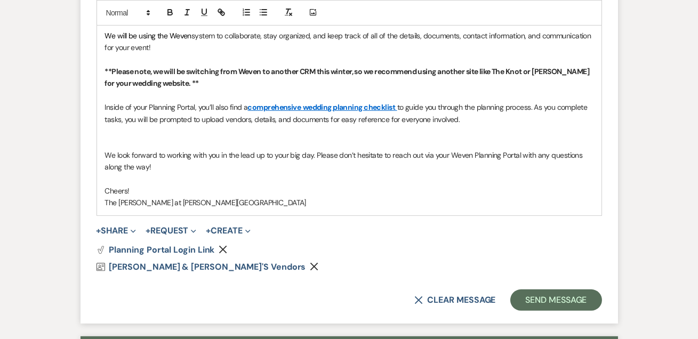
scroll to position [917, 0]
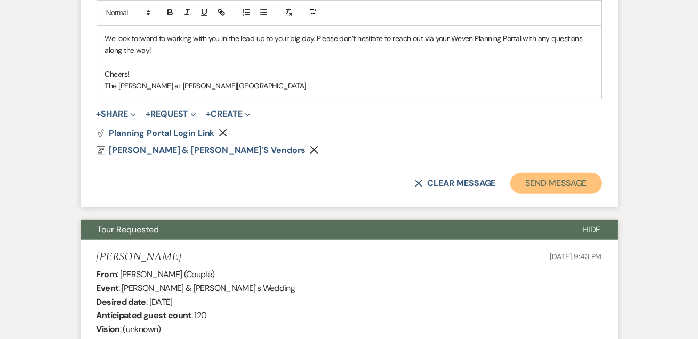
click at [524, 185] on button "Send Message" at bounding box center [555, 183] width 91 height 21
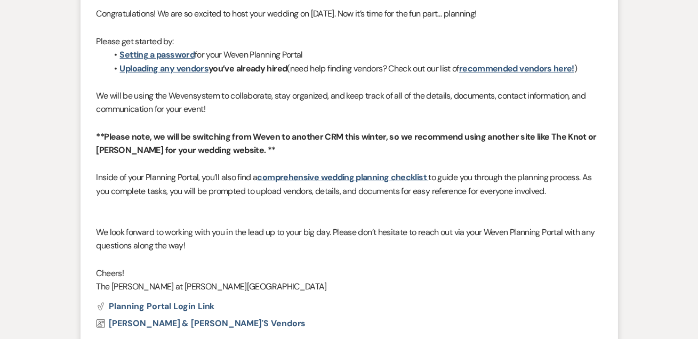
scroll to position [0, 0]
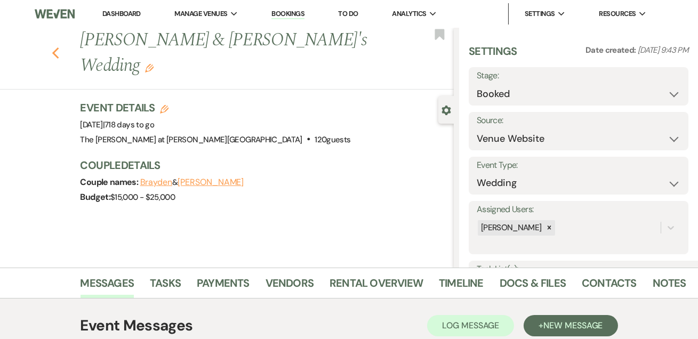
click at [55, 47] on icon "Previous" at bounding box center [56, 53] width 8 height 13
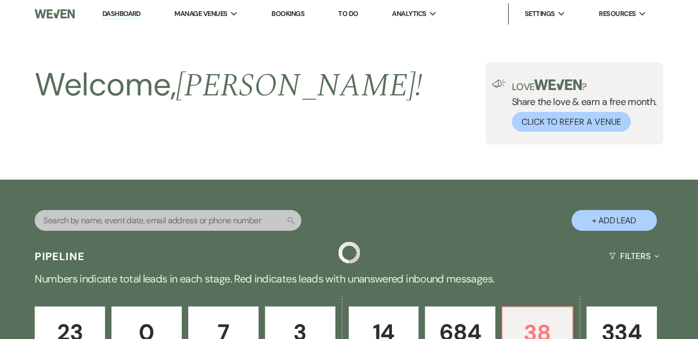
scroll to position [387, 0]
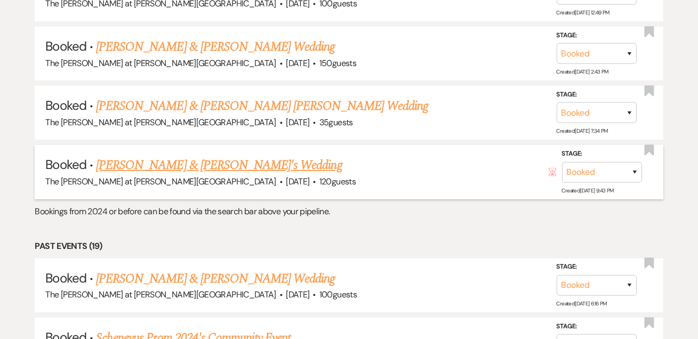
click at [160, 161] on link "[PERSON_NAME] & [PERSON_NAME]'s Wedding" at bounding box center [219, 165] width 246 height 19
select select "5"
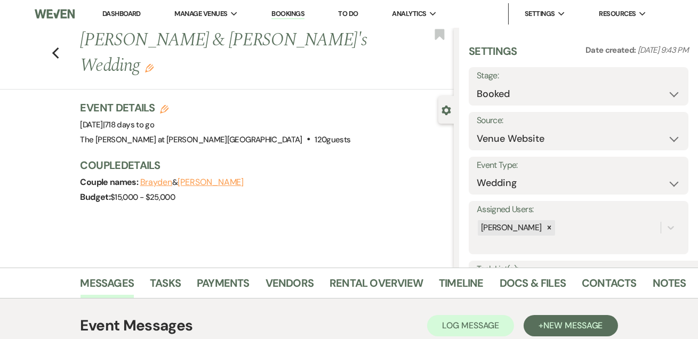
click at [153, 64] on use "button" at bounding box center [149, 68] width 9 height 9
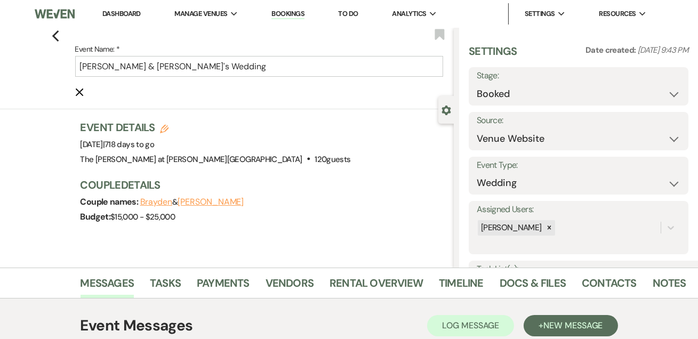
click at [168, 129] on icon "Edit" at bounding box center [164, 129] width 9 height 9
select select "653"
select select "false"
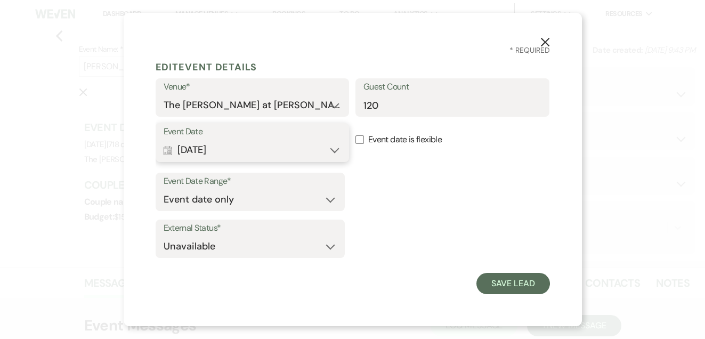
click at [335, 148] on button "Calendar [DATE] Expand" at bounding box center [253, 150] width 178 height 21
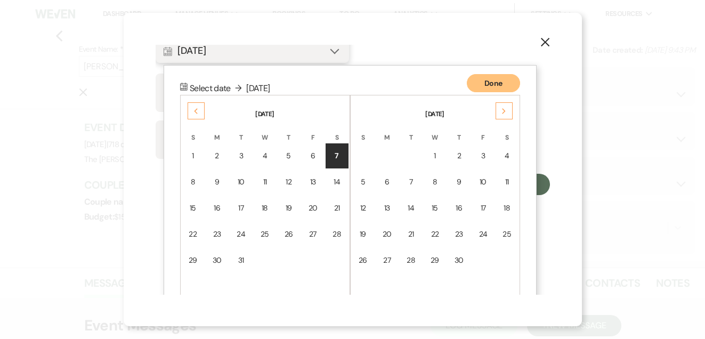
scroll to position [116, 0]
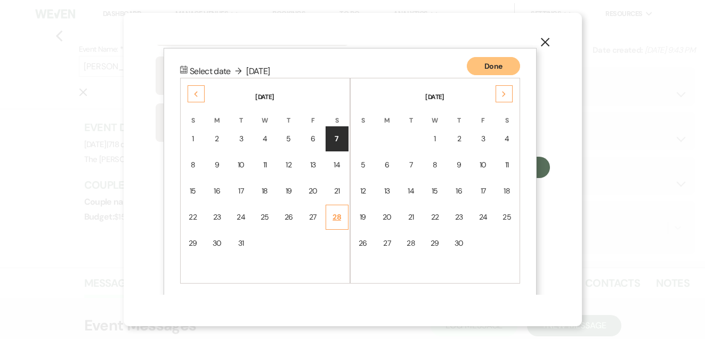
click at [335, 212] on div "28" at bounding box center [337, 217] width 9 height 11
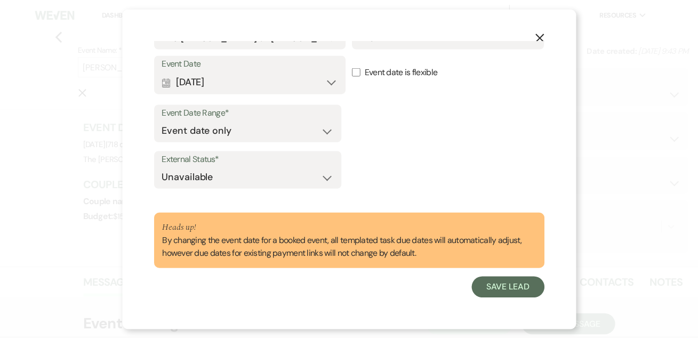
scroll to position [63, 0]
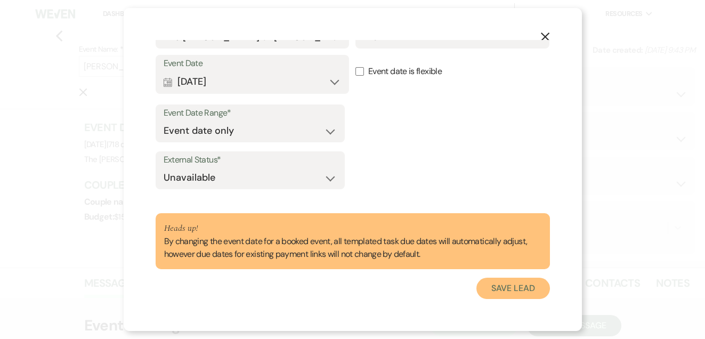
click at [491, 288] on button "Save Lead" at bounding box center [512, 288] width 73 height 21
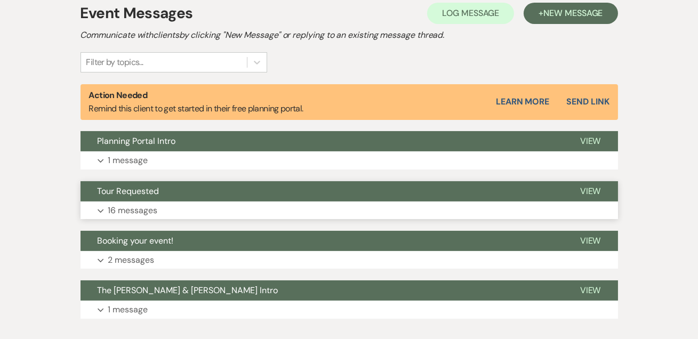
scroll to position [375, 0]
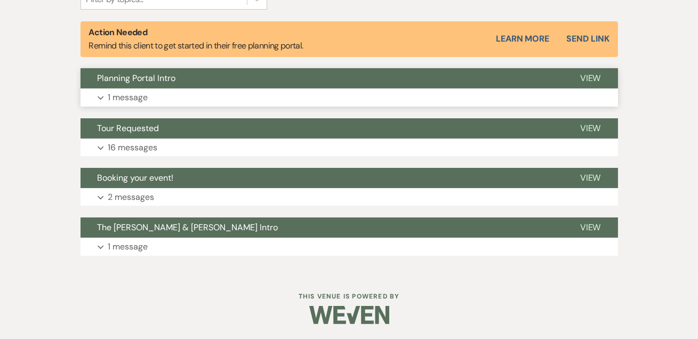
click at [128, 94] on p "1 message" at bounding box center [128, 98] width 40 height 14
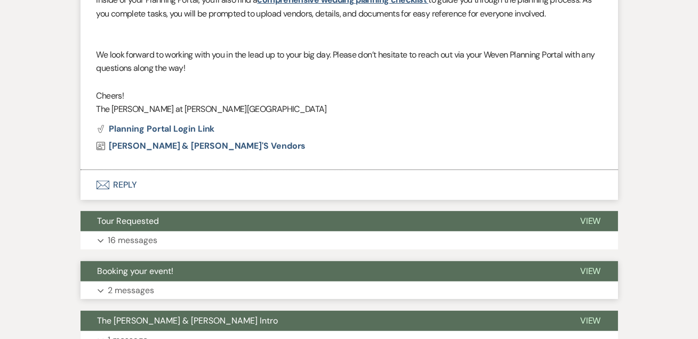
scroll to position [793, 0]
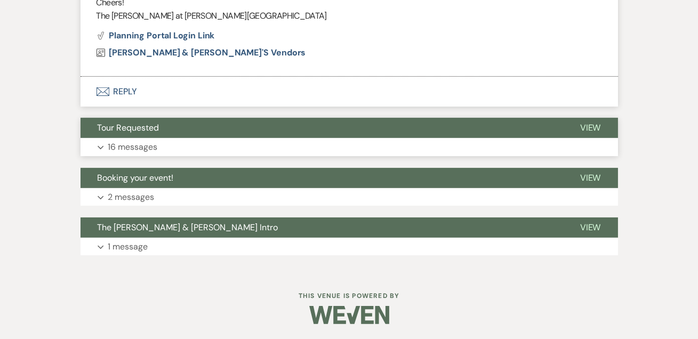
click at [141, 147] on p "16 messages" at bounding box center [133, 147] width 50 height 14
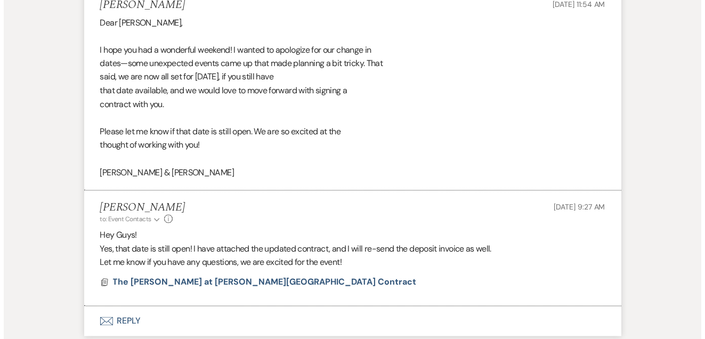
scroll to position [3937, 0]
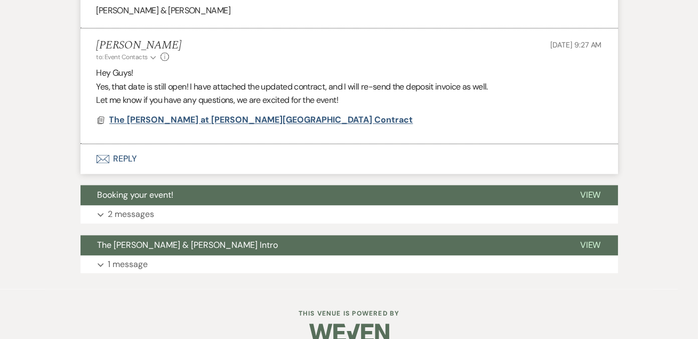
click at [183, 114] on span "The [PERSON_NAME] at [PERSON_NAME][GEOGRAPHIC_DATA] Contract" at bounding box center [261, 119] width 304 height 11
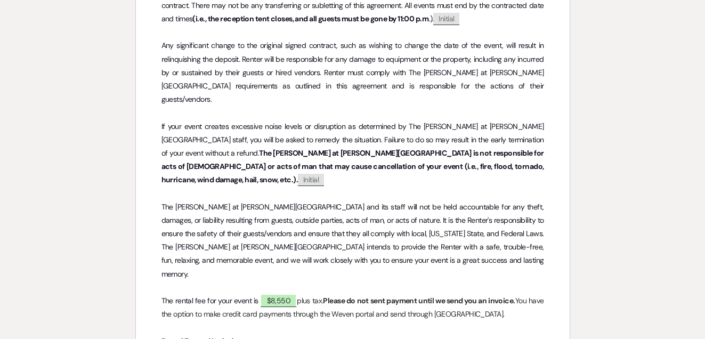
scroll to position [581, 0]
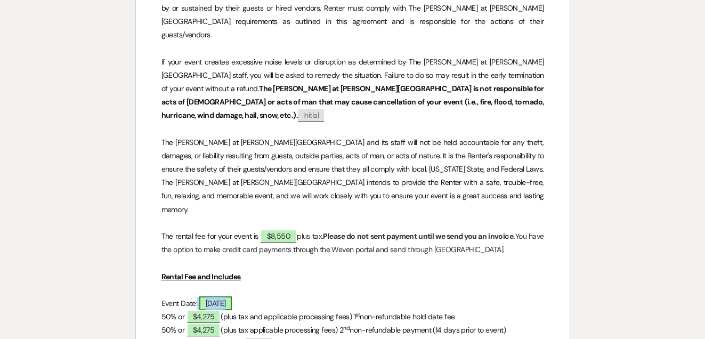
click at [228, 296] on span "[DATE]" at bounding box center [215, 303] width 33 height 14
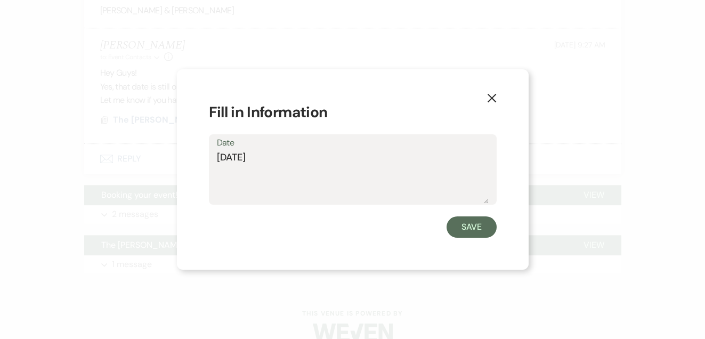
click at [239, 155] on textarea "[DATE]" at bounding box center [353, 176] width 272 height 53
type textarea "[DATE]"
click at [473, 232] on button "Save" at bounding box center [472, 226] width 50 height 21
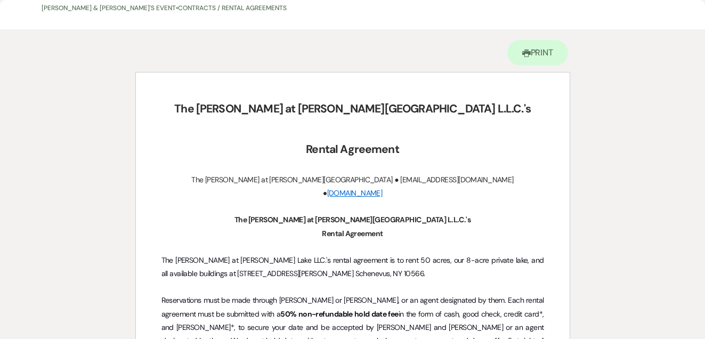
scroll to position [0, 0]
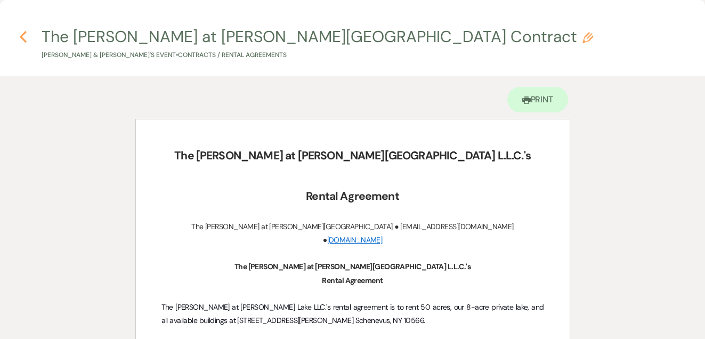
click at [22, 34] on use "button" at bounding box center [23, 37] width 7 height 12
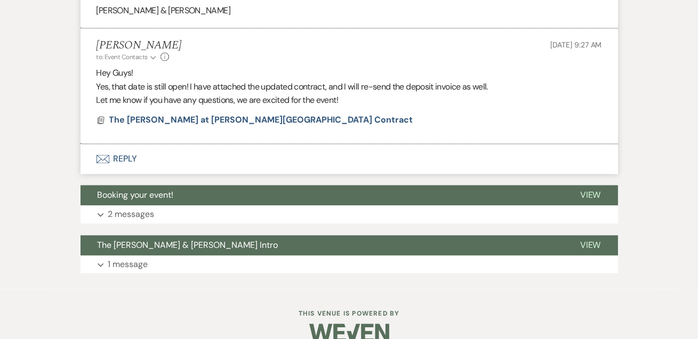
click at [198, 93] on li "[PERSON_NAME] to: Event Contacts Expand Info [DATE] 9:27 AM Hey Guys! Yes, that…" at bounding box center [348, 86] width 537 height 116
click at [191, 114] on span "The [PERSON_NAME] at [PERSON_NAME][GEOGRAPHIC_DATA] Contract" at bounding box center [261, 119] width 304 height 11
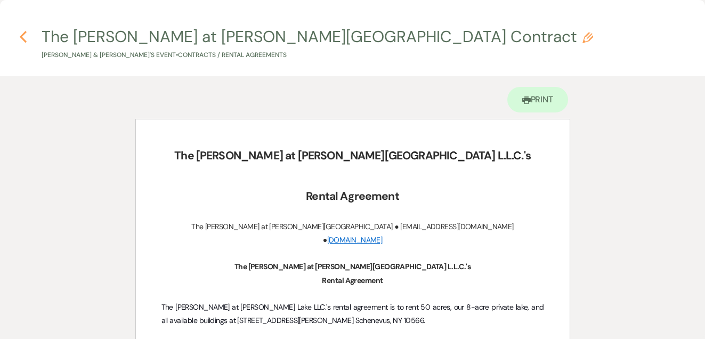
click at [20, 34] on icon "Previous" at bounding box center [23, 36] width 8 height 13
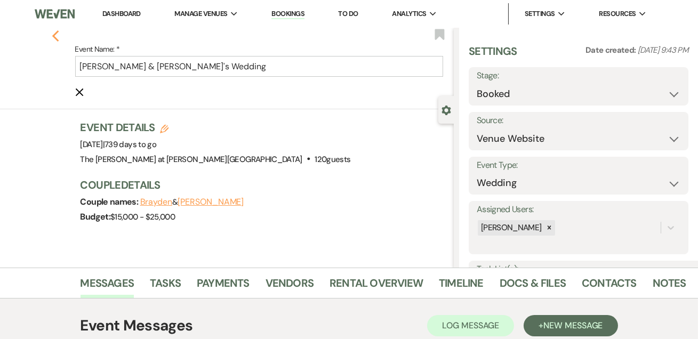
click at [58, 33] on icon "Previous" at bounding box center [56, 36] width 8 height 13
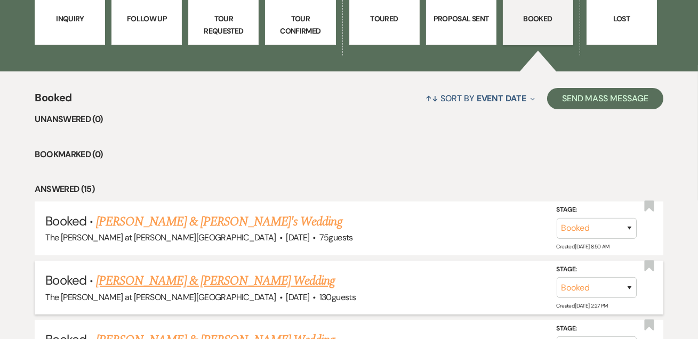
scroll to position [452, 0]
